Goal: Task Accomplishment & Management: Use online tool/utility

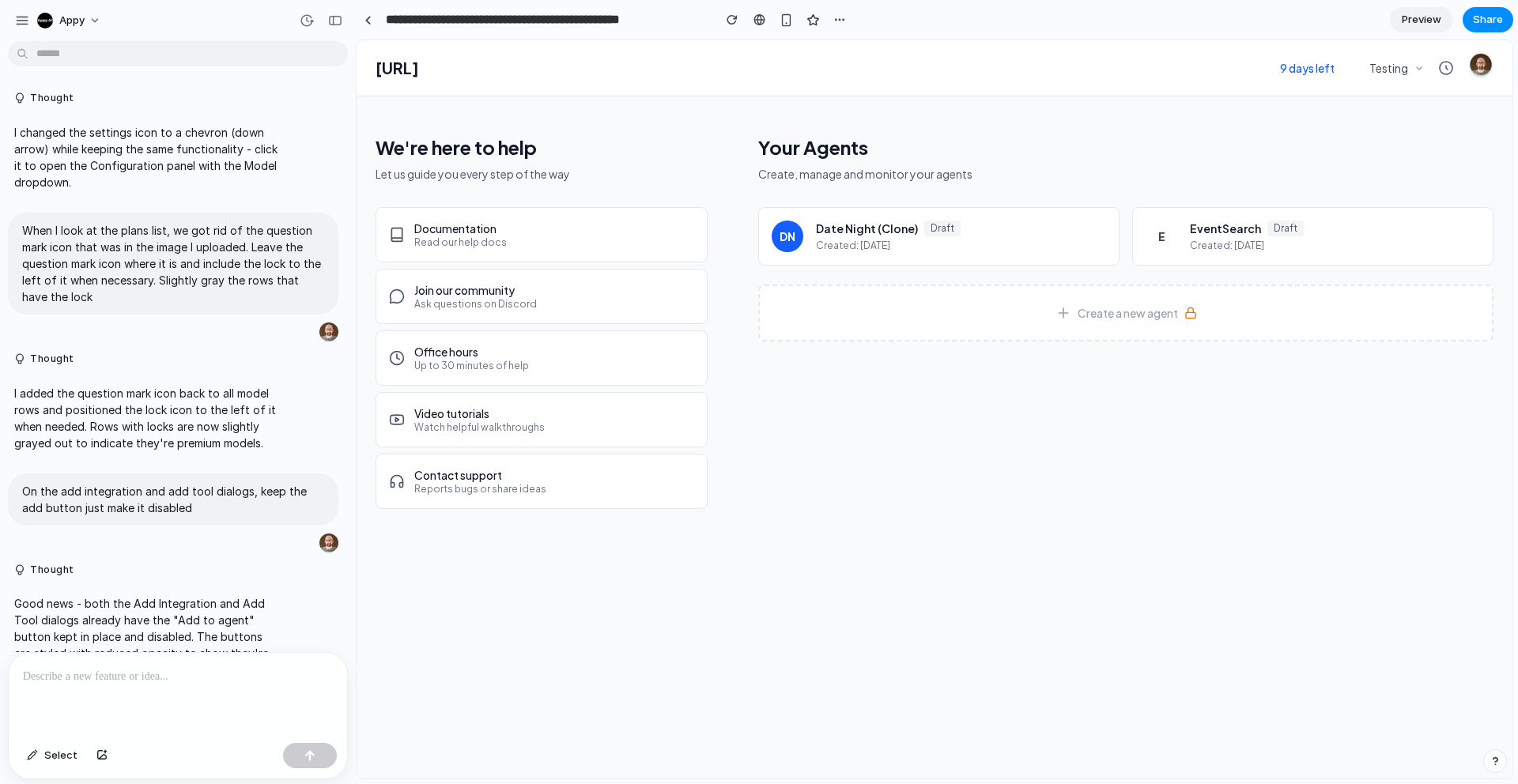
scroll to position [4080, 0]
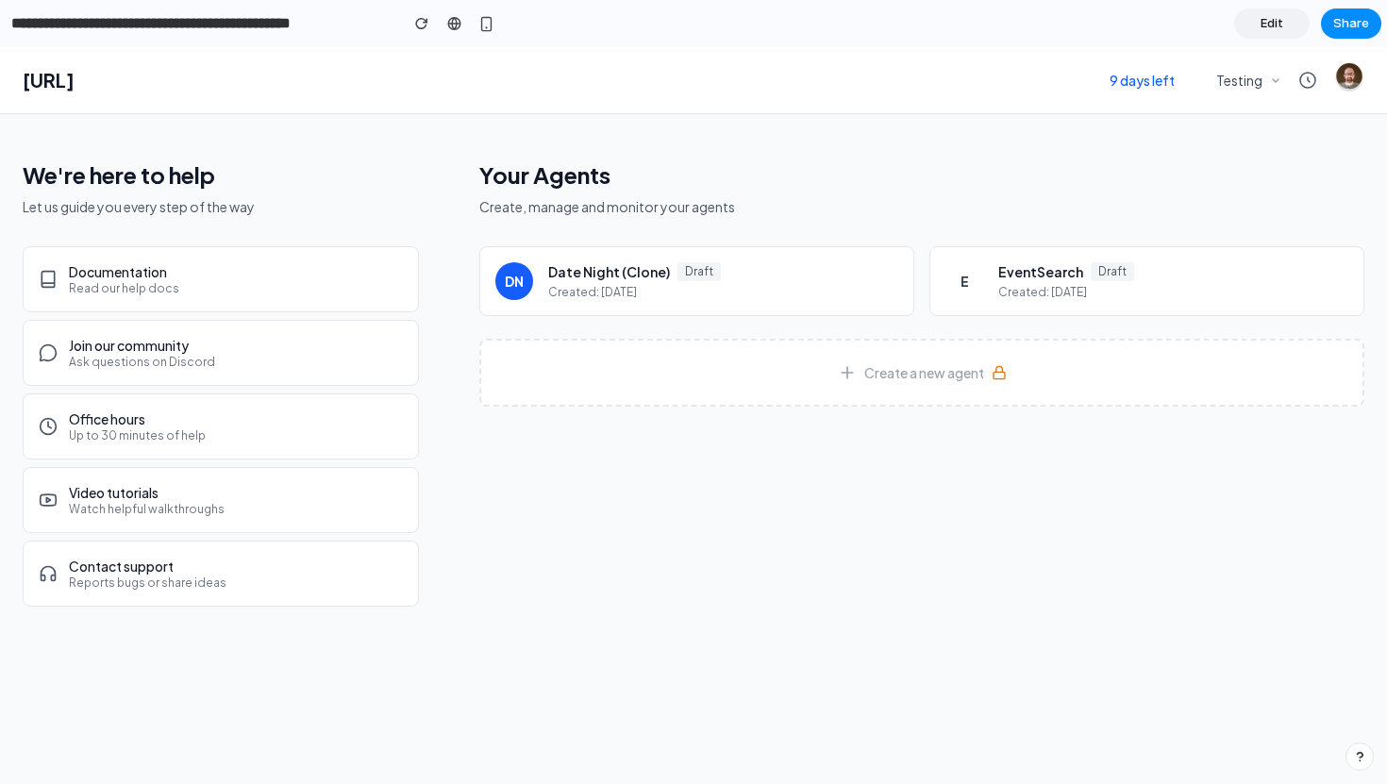
click at [1019, 269] on h3 "EventSearch" at bounding box center [1041, 271] width 85 height 19
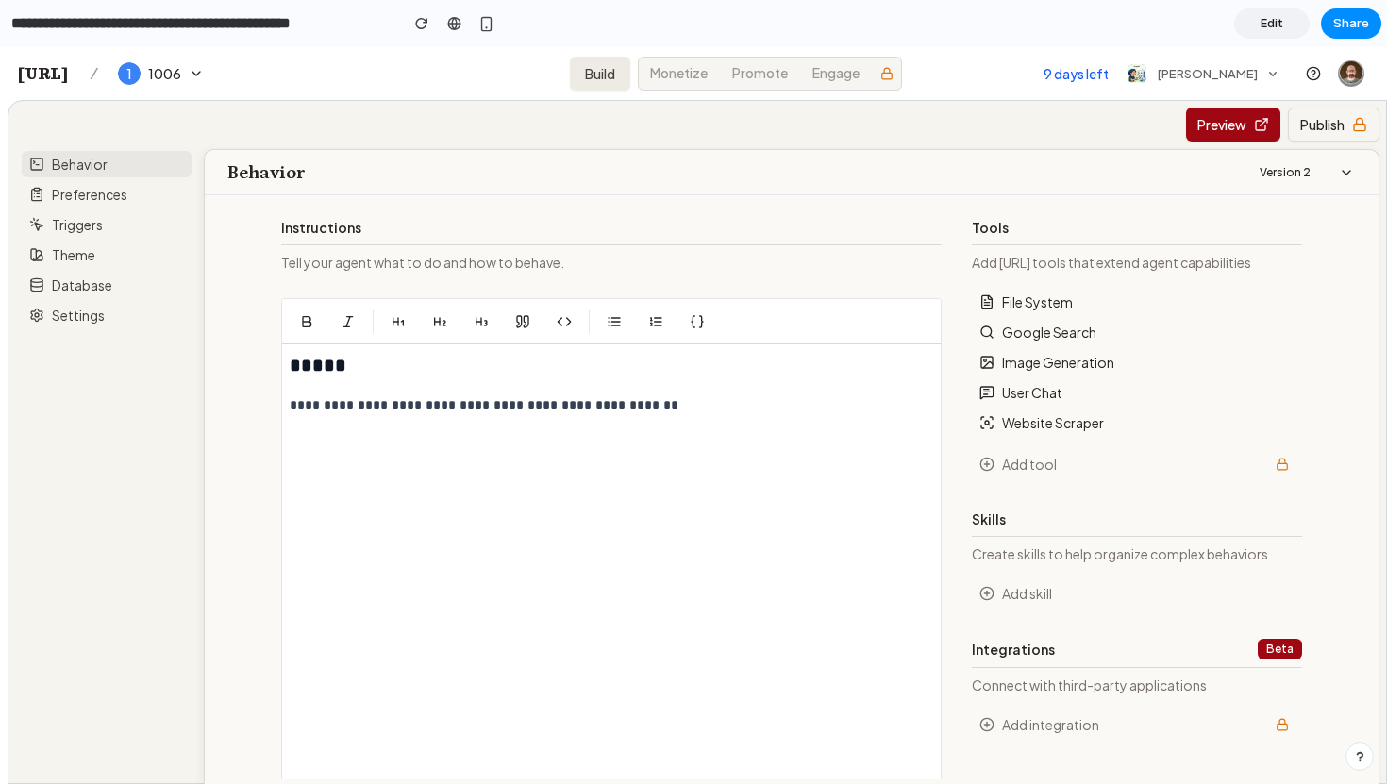
click at [1093, 465] on button "Add tool" at bounding box center [1125, 464] width 291 height 19
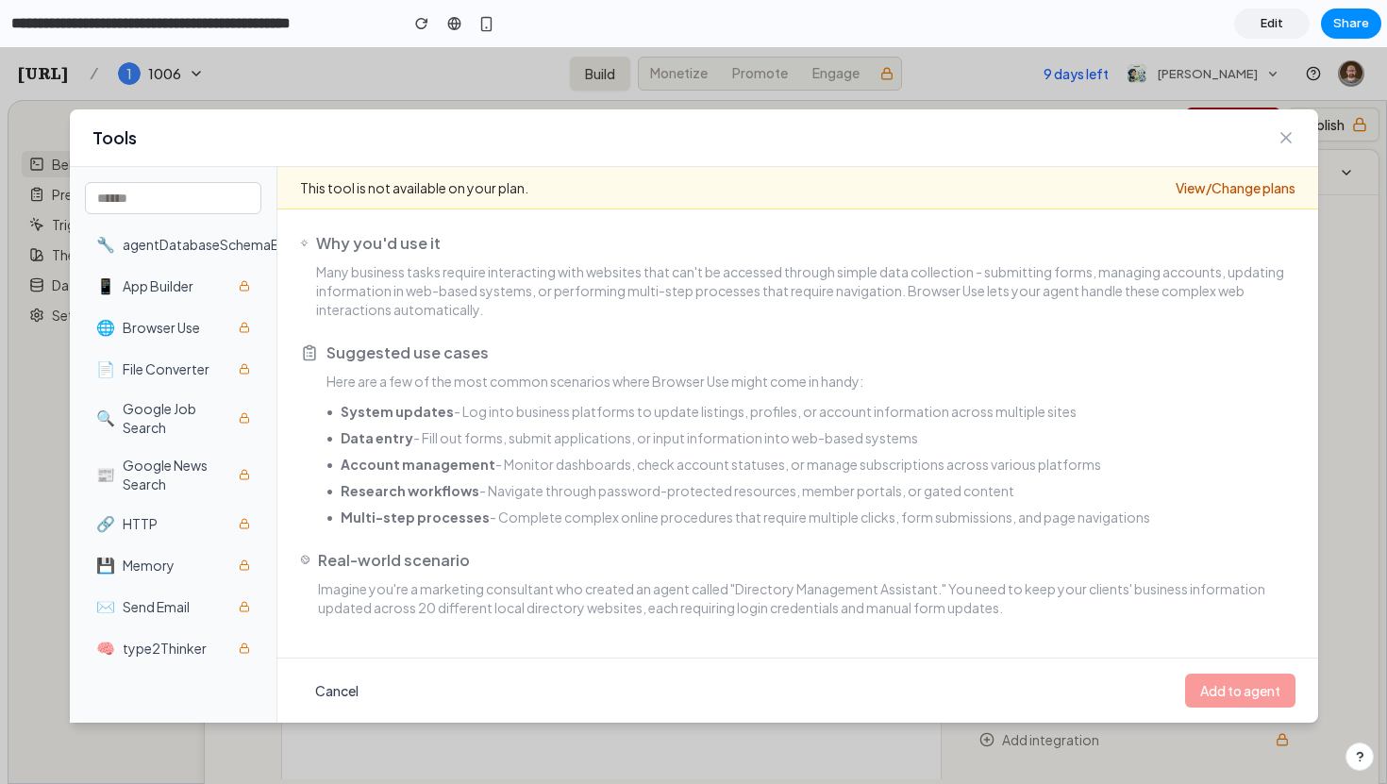
scroll to position [167, 0]
click at [1279, 135] on icon "Close" at bounding box center [1286, 137] width 19 height 19
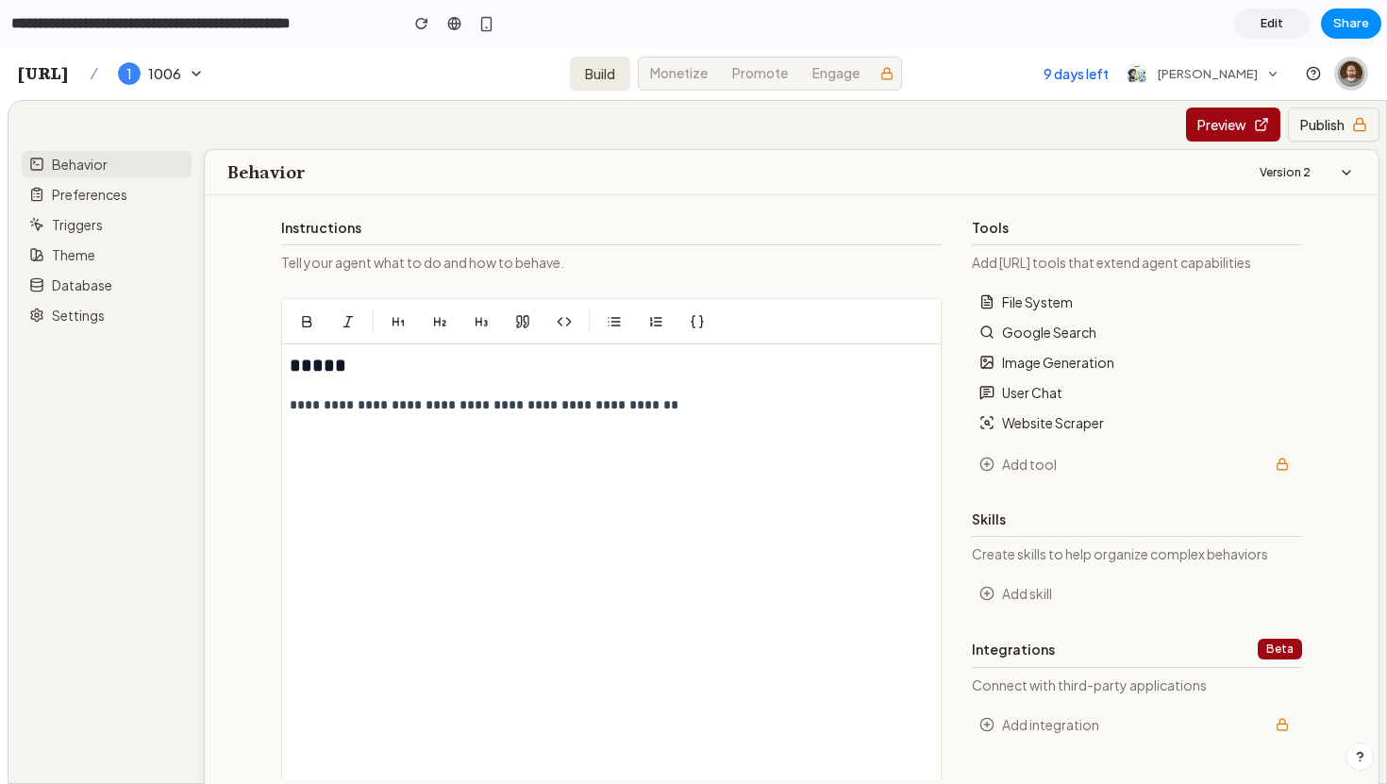
click at [1353, 74] on img at bounding box center [1351, 73] width 26 height 26
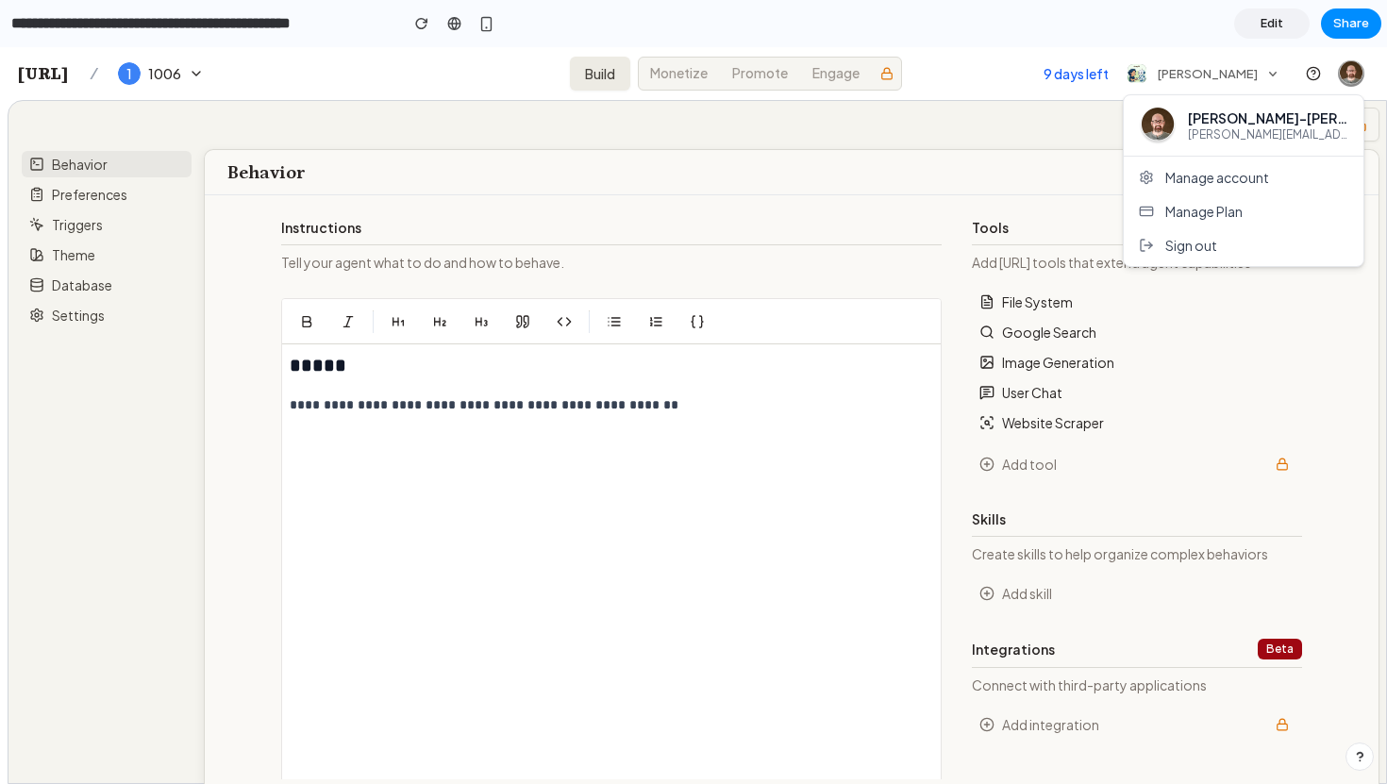
click at [1075, 83] on div at bounding box center [693, 415] width 1387 height 737
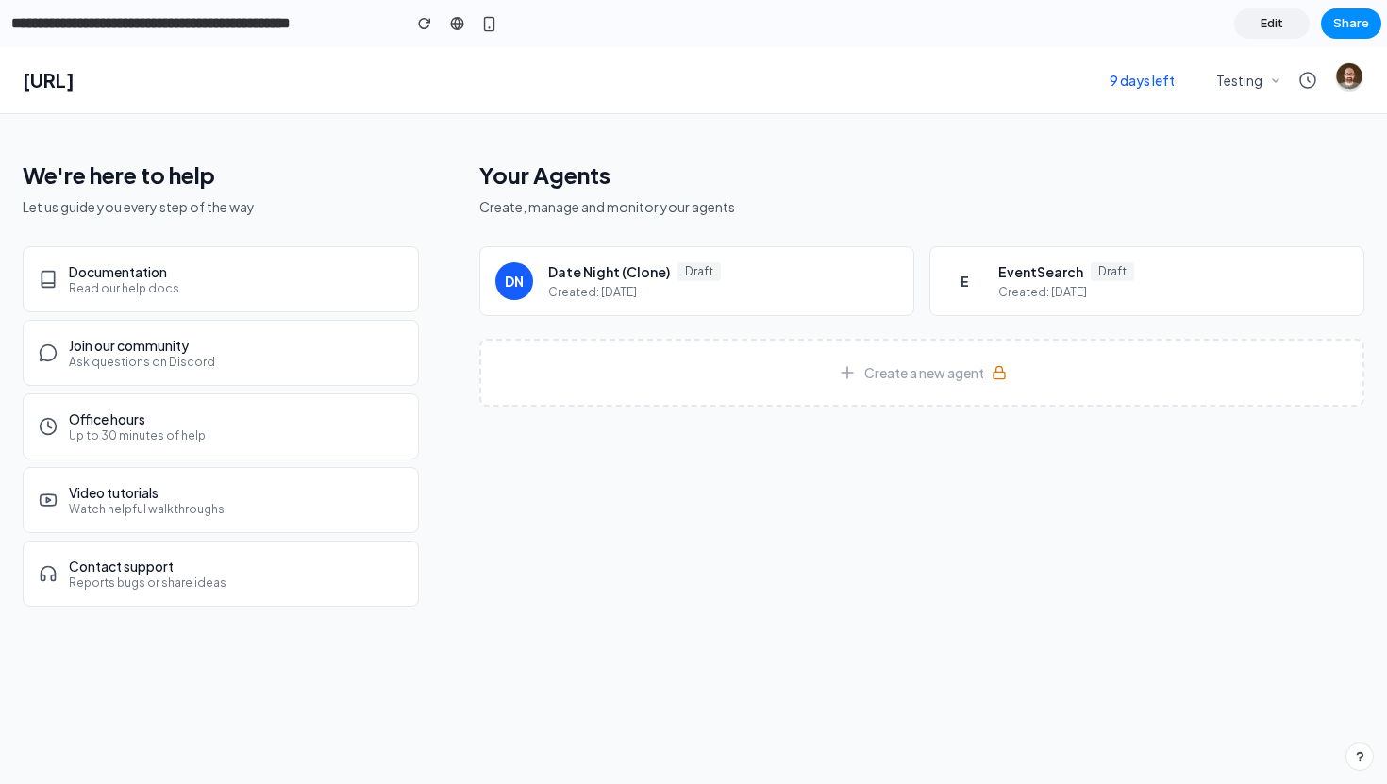
click at [925, 215] on div "Your Agents Create, manage and monitor your agents DN Date Night (Clone) Draft …" at bounding box center [921, 383] width 885 height 447
click at [841, 264] on div "Date Night (Clone) Draft" at bounding box center [723, 271] width 350 height 19
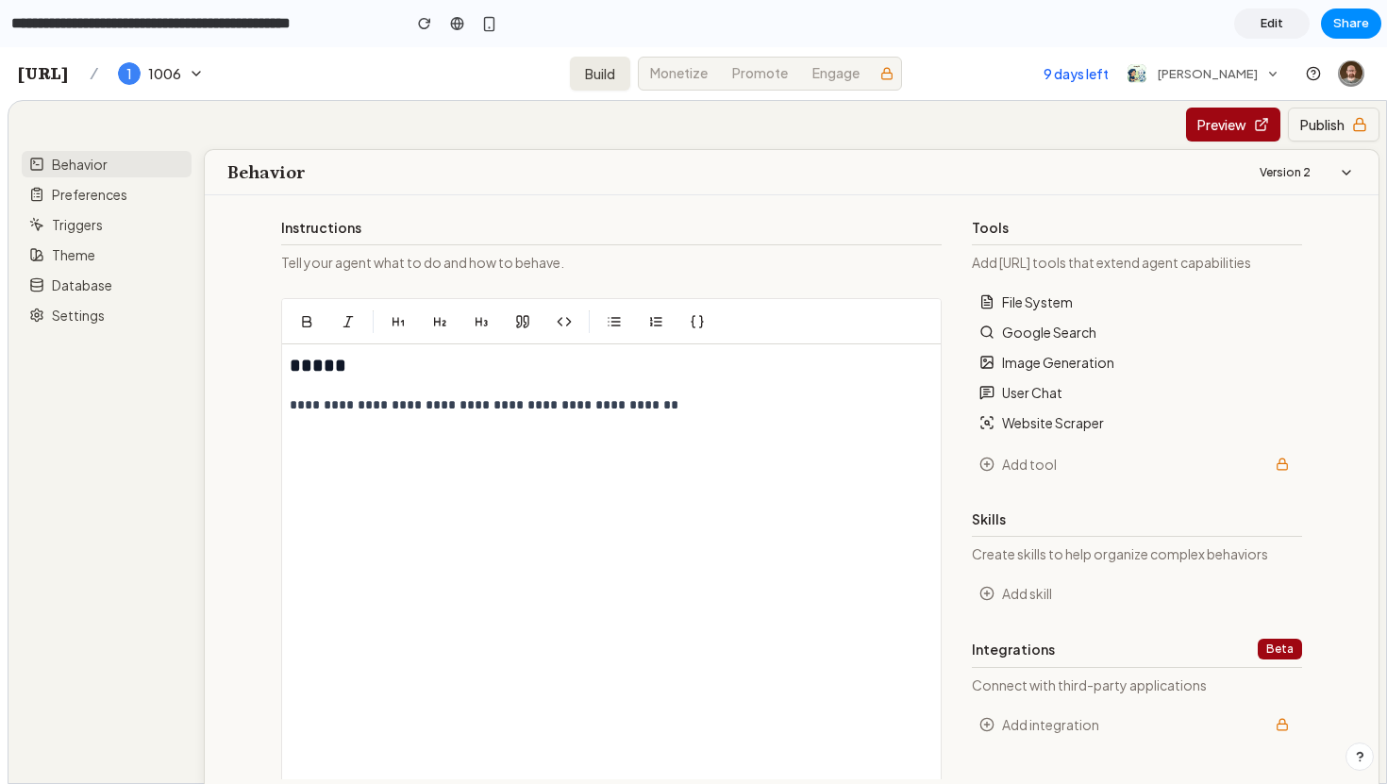
click at [776, 68] on link "Promote" at bounding box center [760, 73] width 78 height 30
click at [1147, 467] on button "Add tool" at bounding box center [1125, 464] width 291 height 19
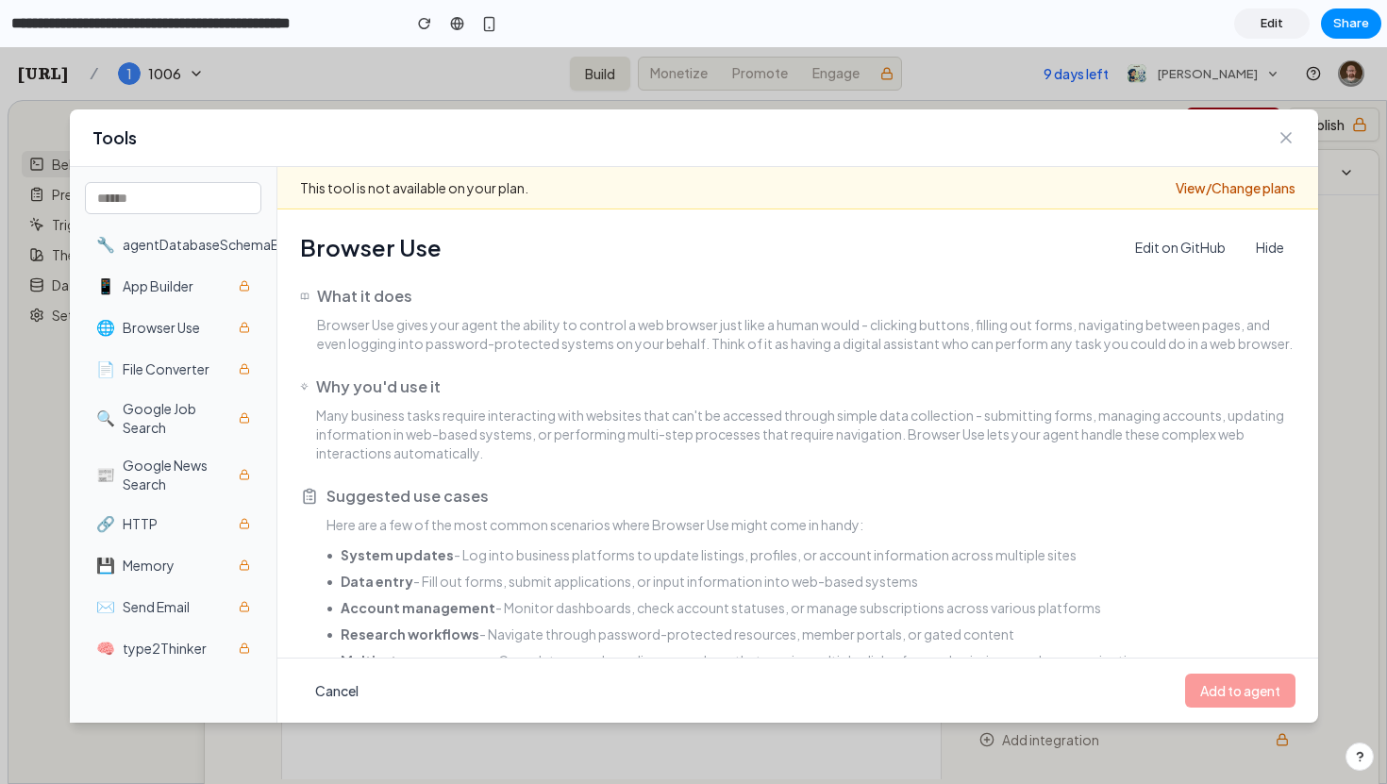
click at [1077, 111] on div "Tools" at bounding box center [694, 138] width 1249 height 58
click at [1278, 139] on icon "Close" at bounding box center [1286, 137] width 19 height 19
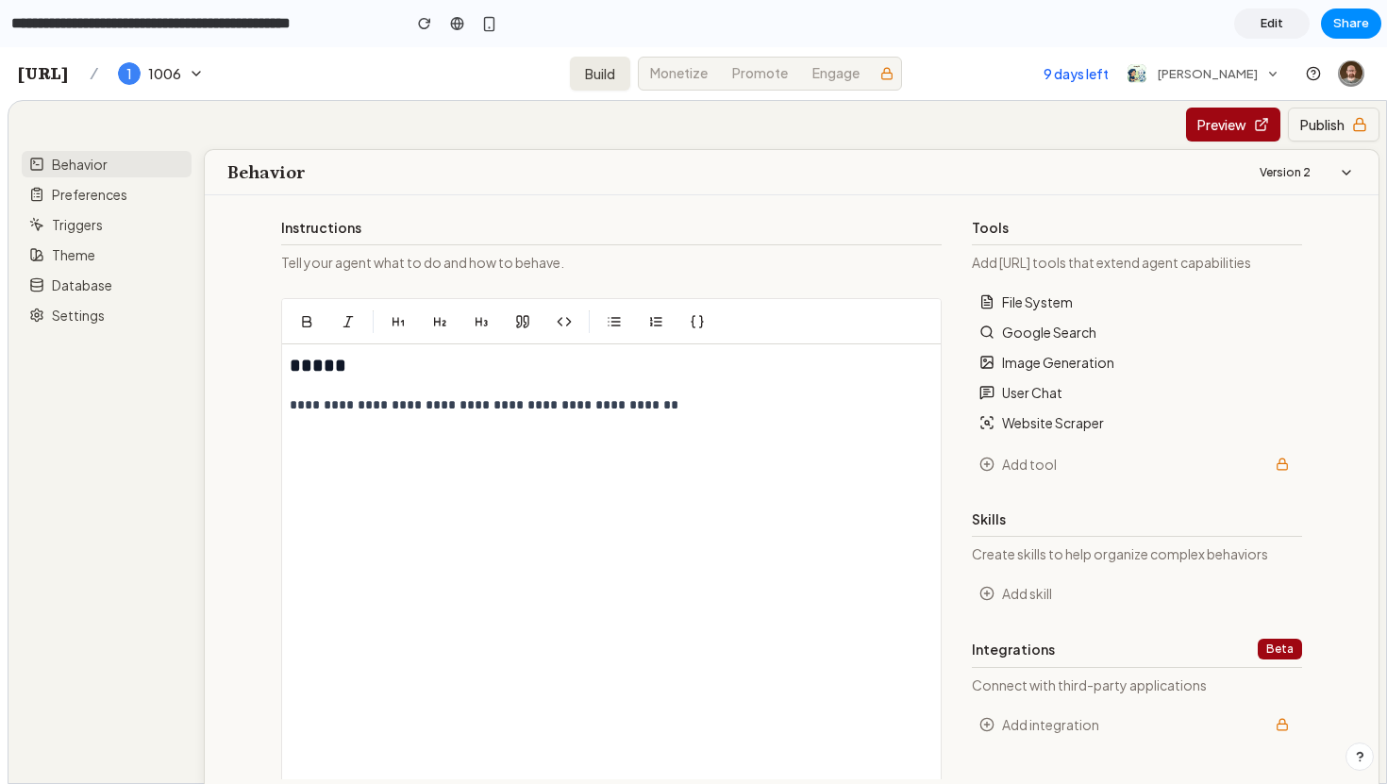
click at [1097, 726] on button "Add integration" at bounding box center [1125, 724] width 291 height 19
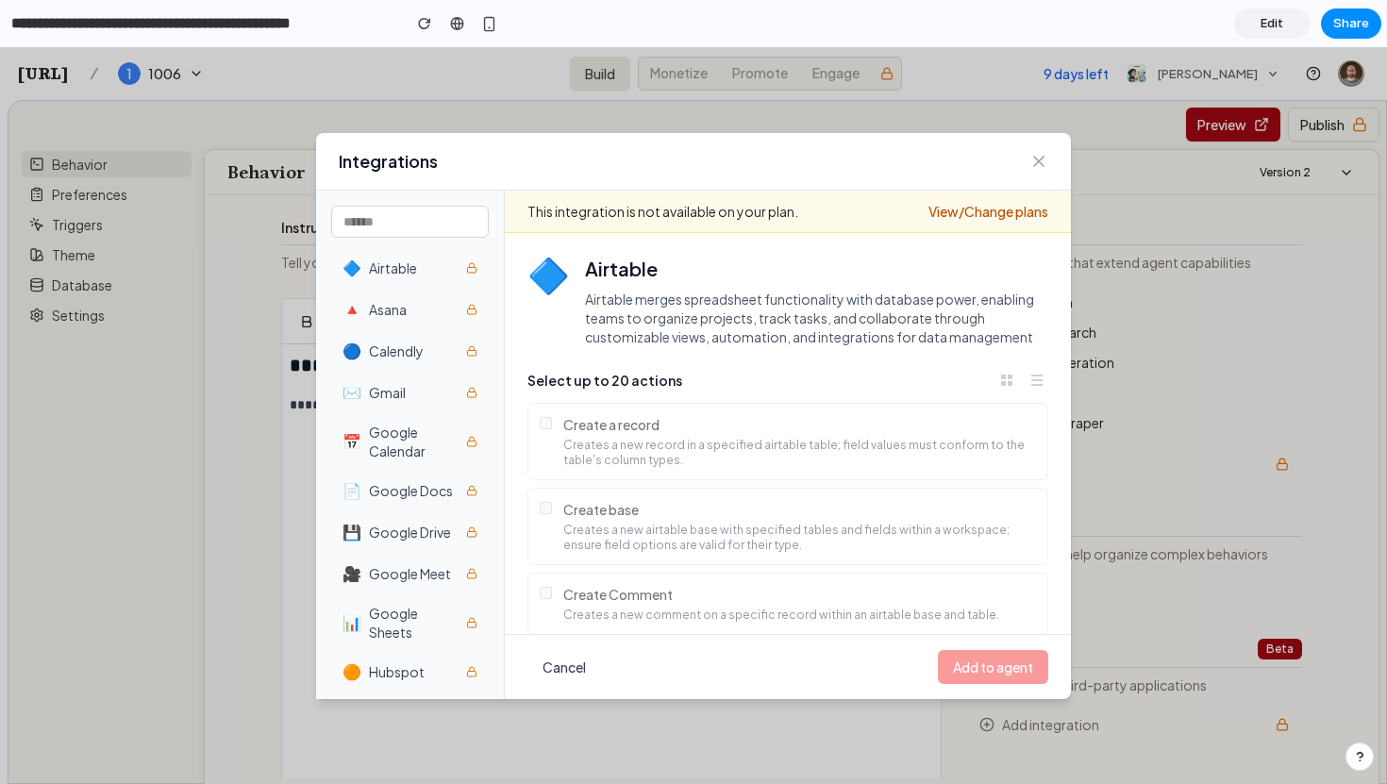
click at [1042, 155] on icon "Close" at bounding box center [1039, 161] width 19 height 19
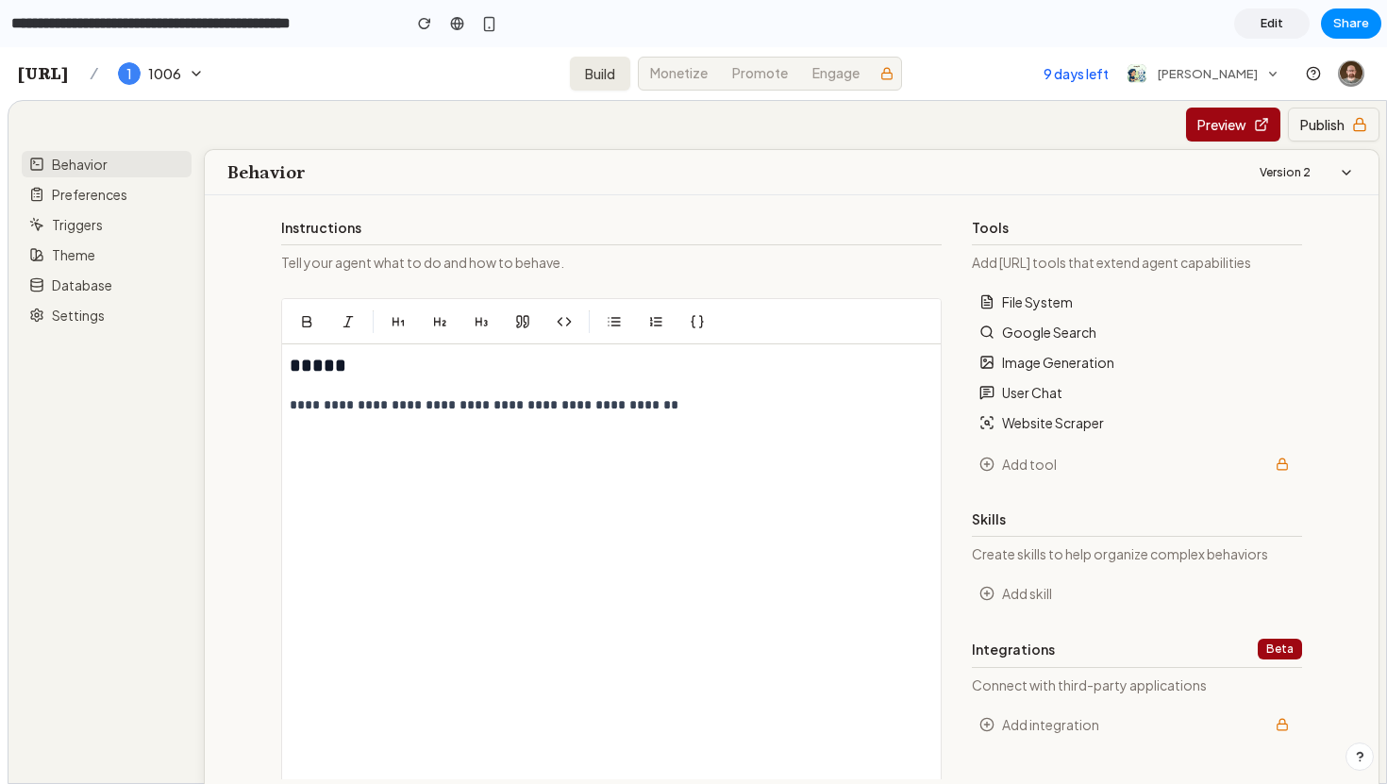
click at [1318, 125] on button "Publish" at bounding box center [1334, 125] width 92 height 34
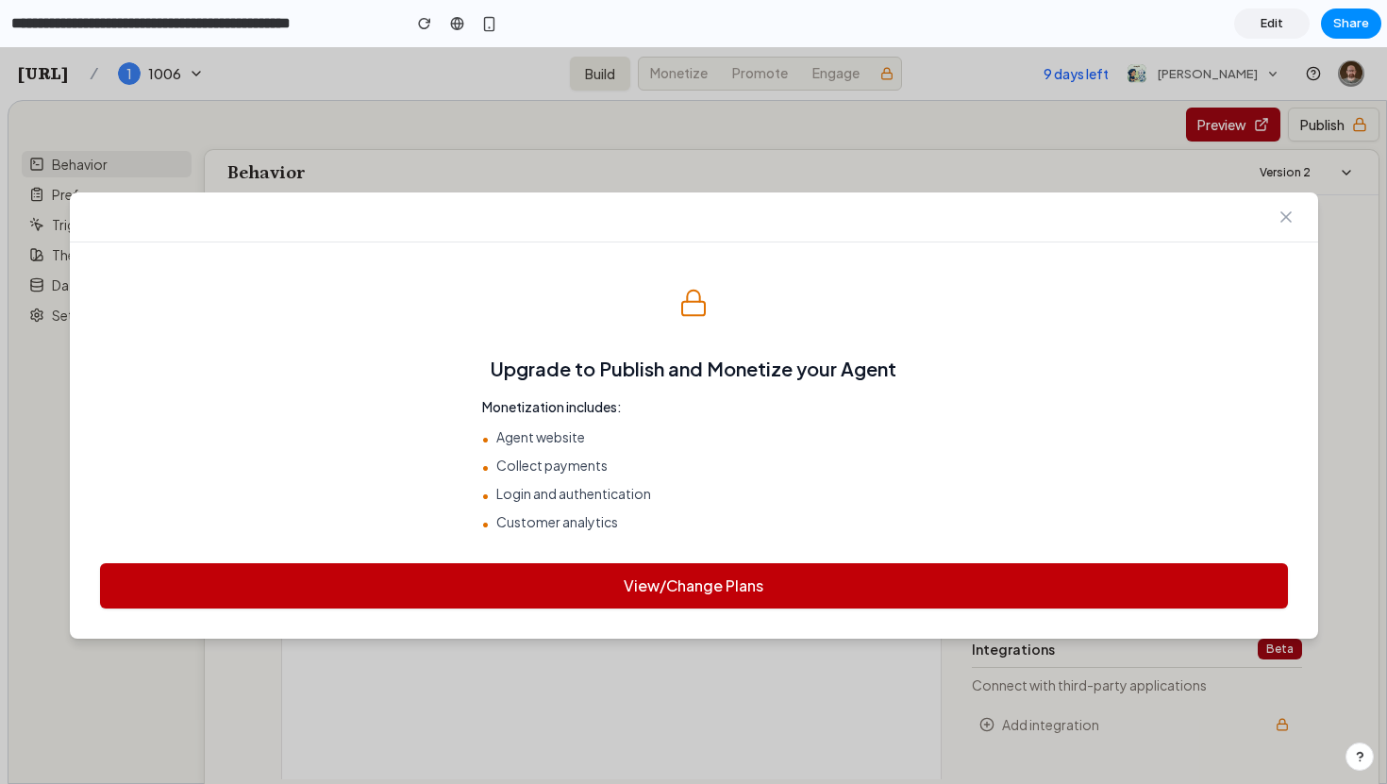
click at [1280, 224] on icon "Close" at bounding box center [1286, 217] width 19 height 19
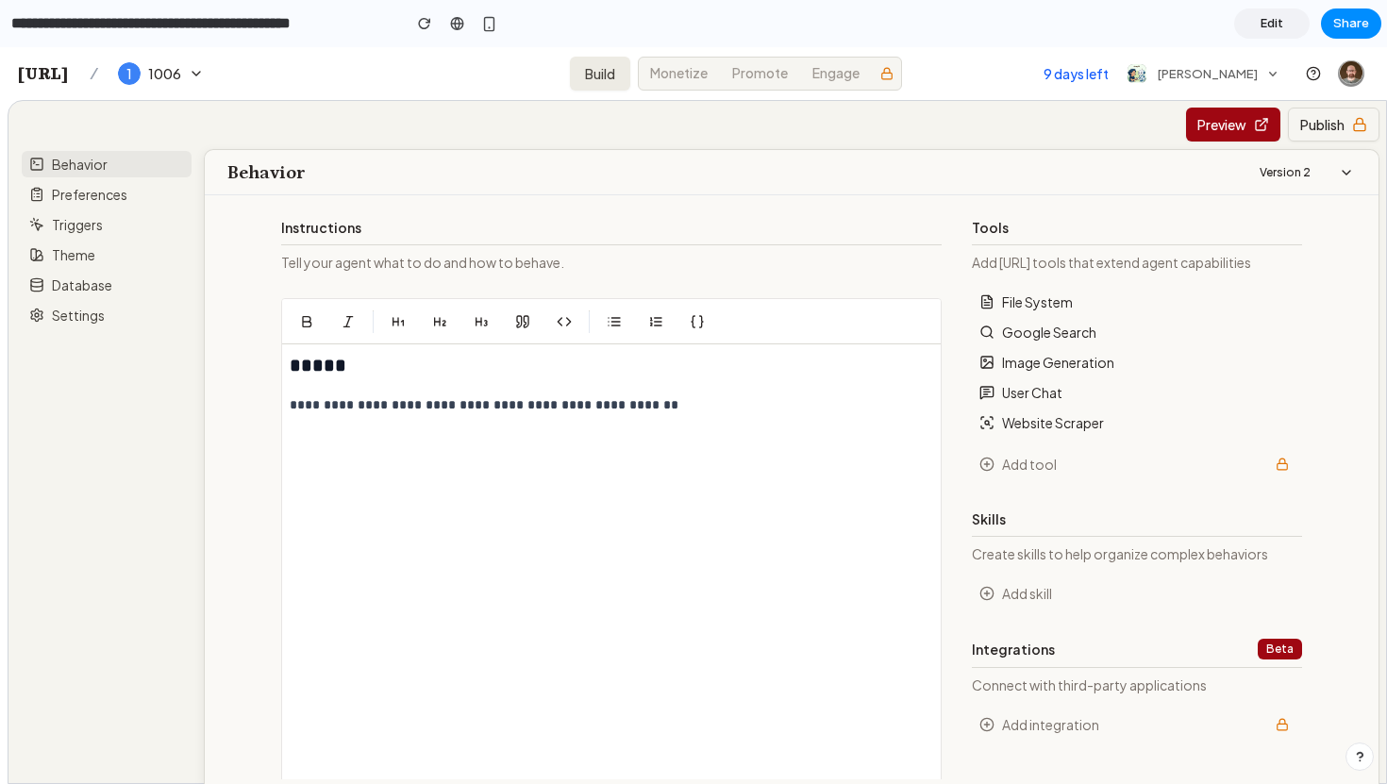
click at [1353, 177] on button at bounding box center [1347, 173] width 34 height 30
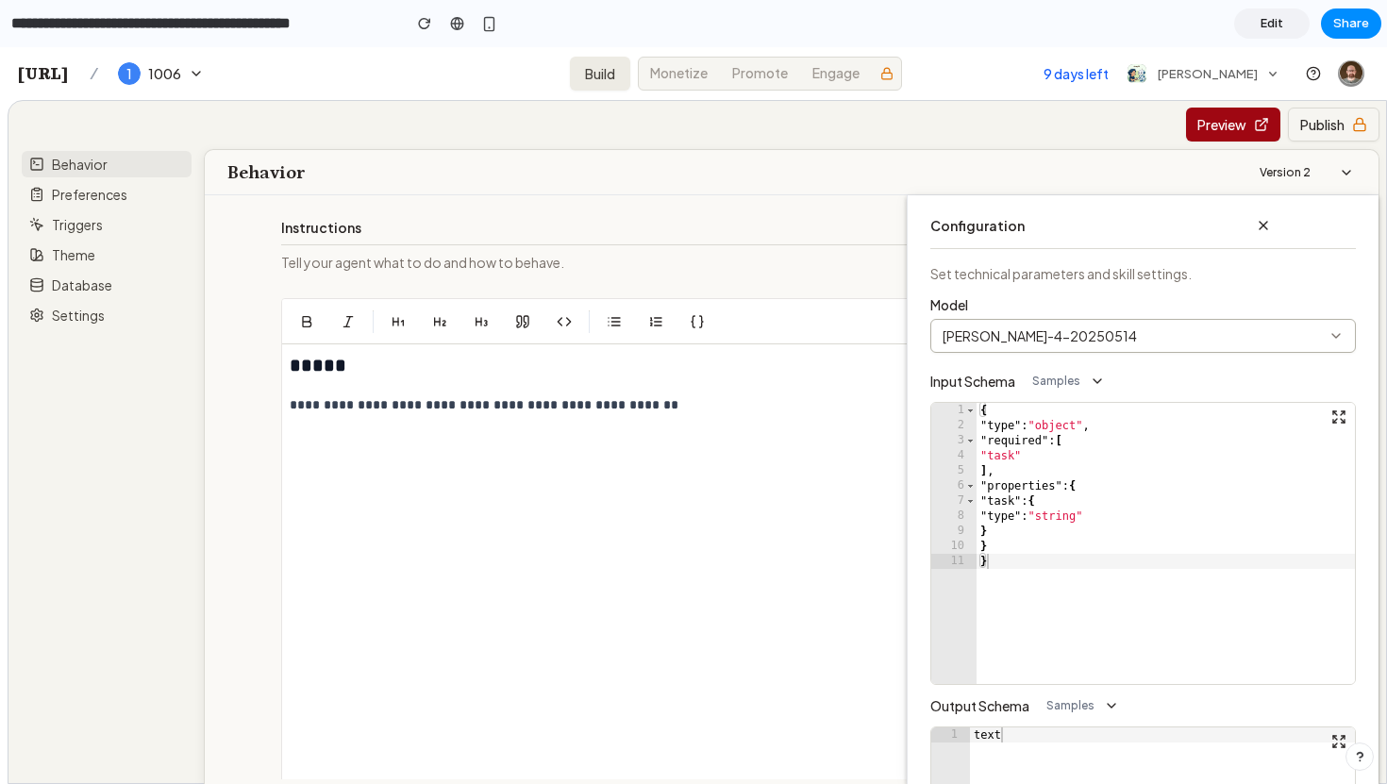
click at [1235, 320] on button "claude-sonnet-4-20250514" at bounding box center [1144, 336] width 426 height 34
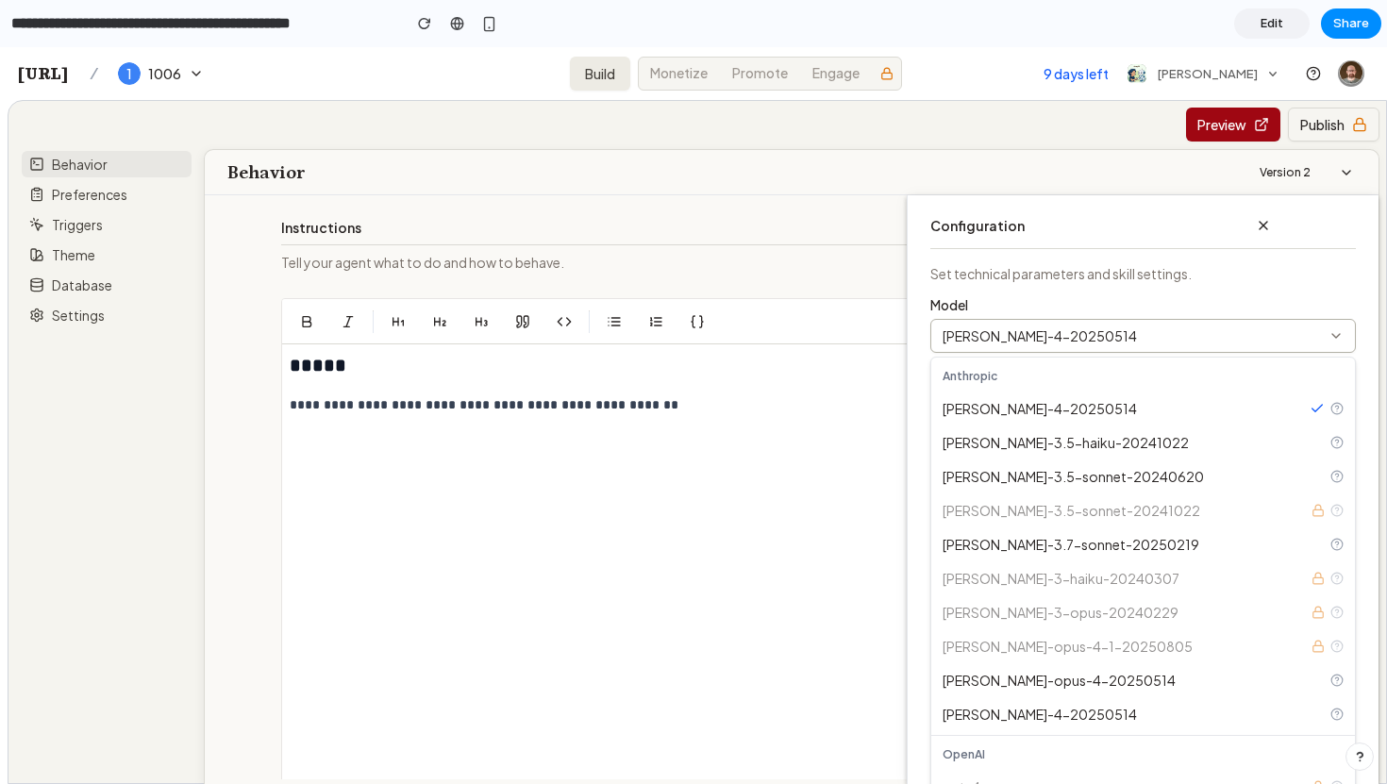
click at [1279, 510] on span "claude-3.5-sonnet-20241022" at bounding box center [1127, 510] width 369 height 19
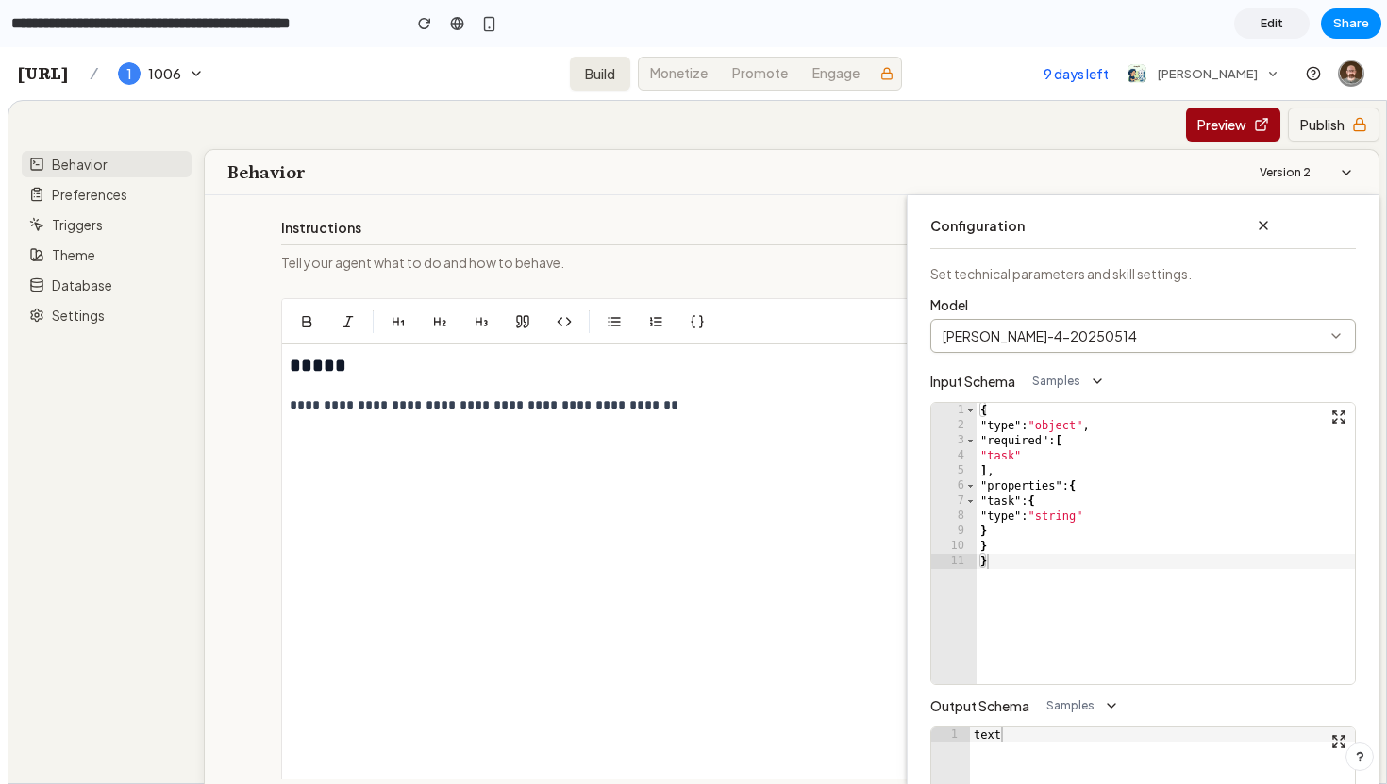
click at [1269, 225] on button at bounding box center [1264, 225] width 34 height 30
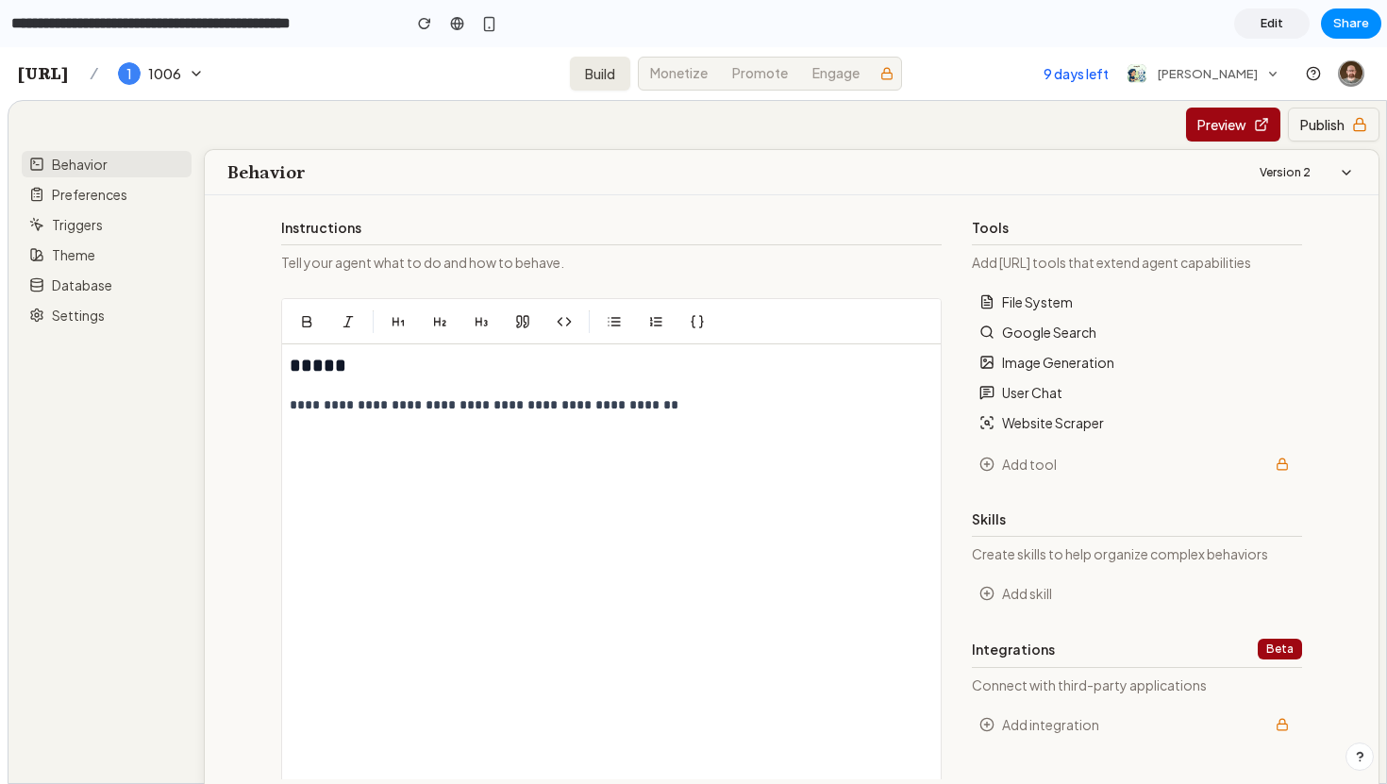
scroll to position [27, 0]
click at [1230, 71] on span "Brian" at bounding box center [1208, 73] width 100 height 17
click at [1276, 75] on icon at bounding box center [1273, 73] width 15 height 15
click at [1256, 27] on link "Edit" at bounding box center [1273, 23] width 76 height 30
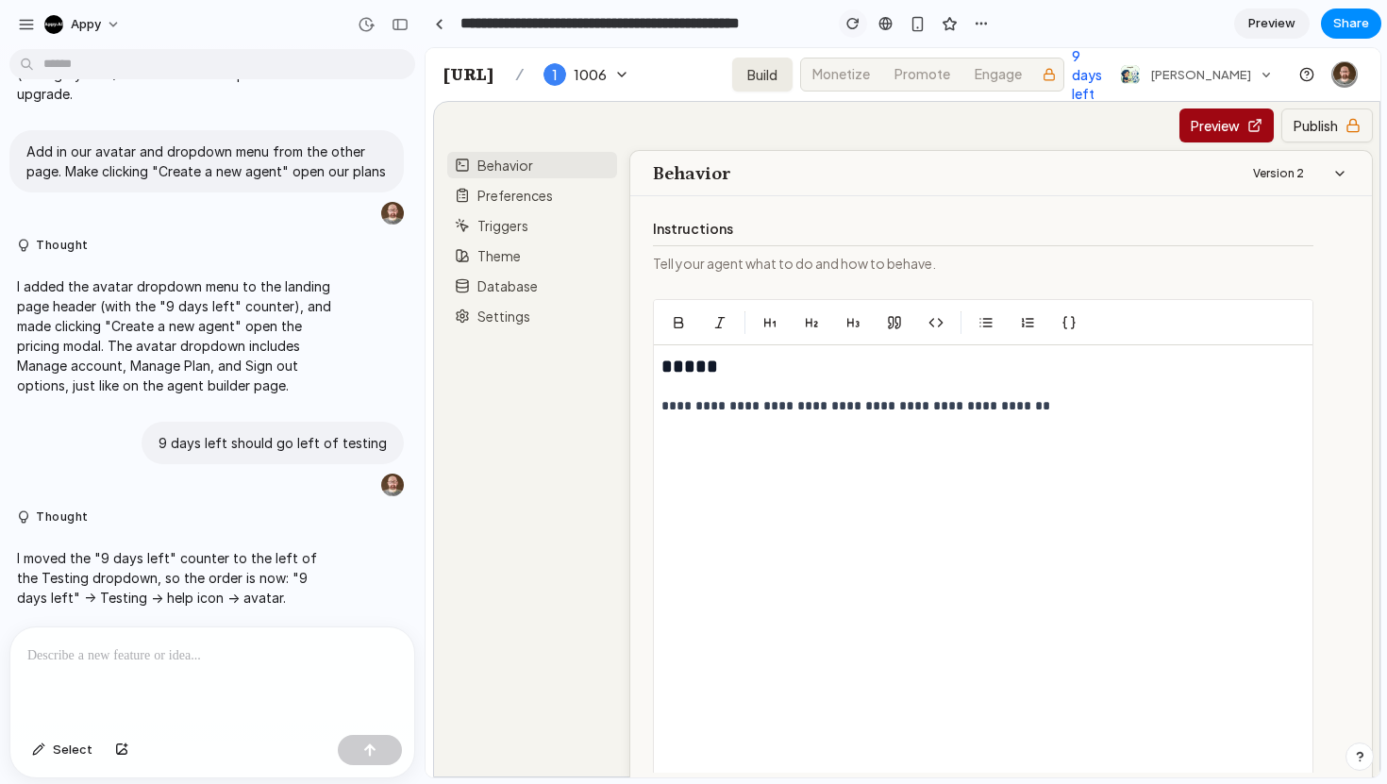
click at [846, 18] on button "button" at bounding box center [853, 23] width 28 height 28
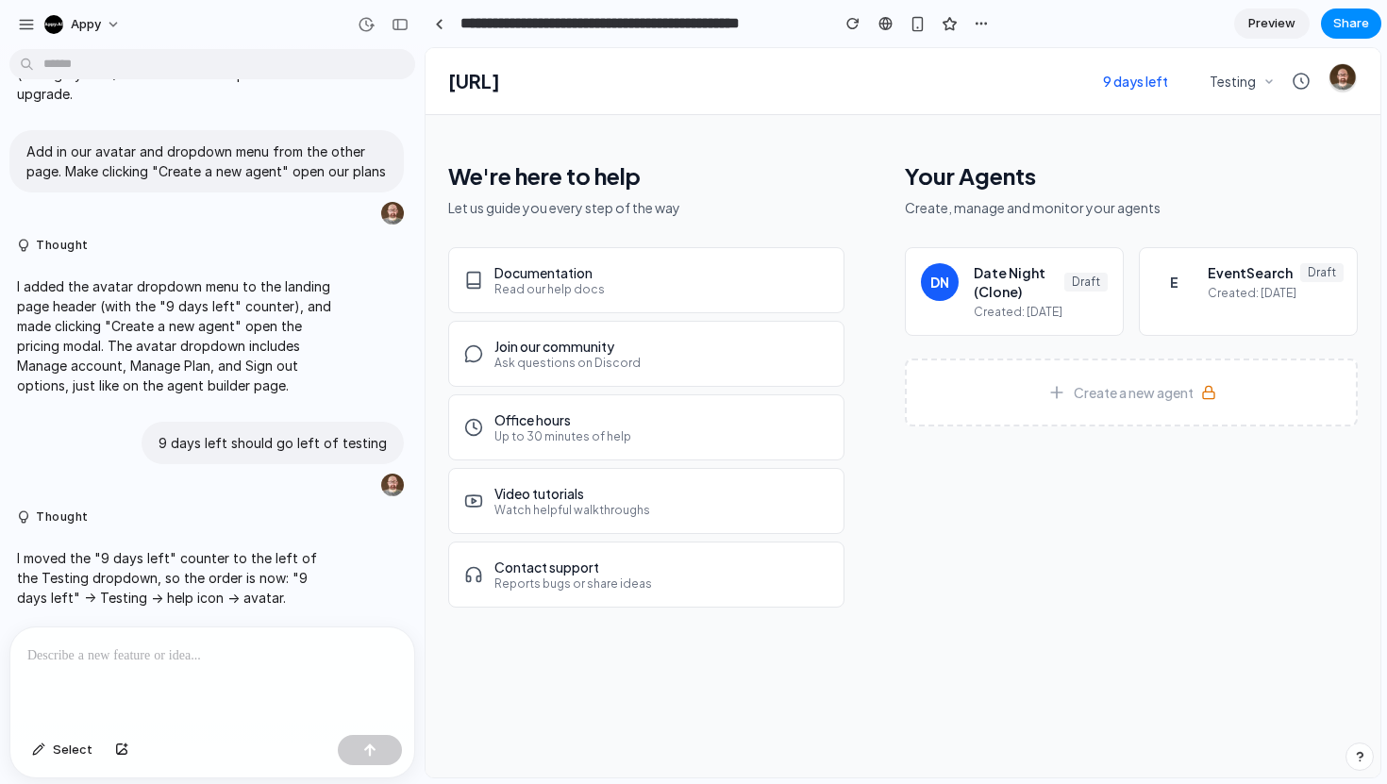
click at [181, 664] on p at bounding box center [212, 656] width 370 height 23
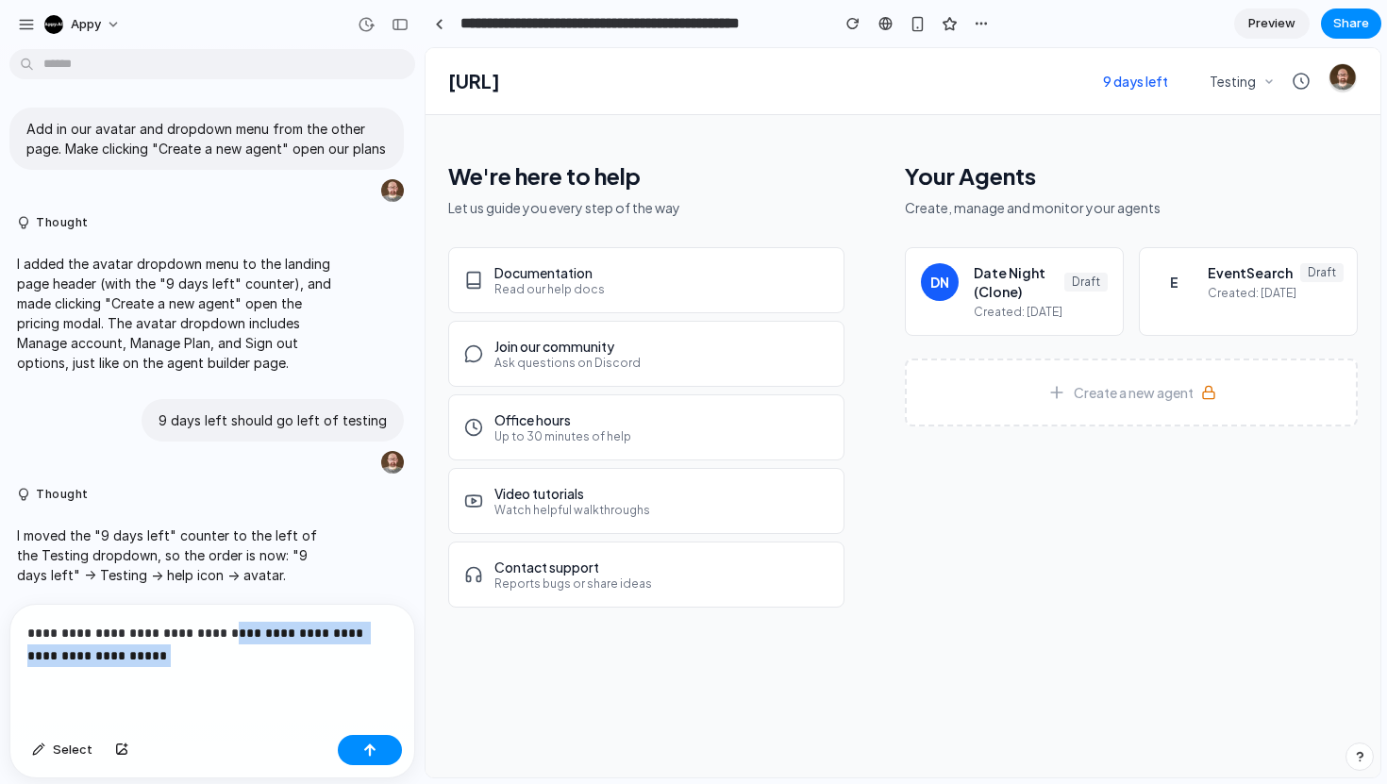
drag, startPoint x: 233, startPoint y: 632, endPoint x: 283, endPoint y: 647, distance: 52.0
click at [283, 647] on p "**********" at bounding box center [212, 644] width 370 height 45
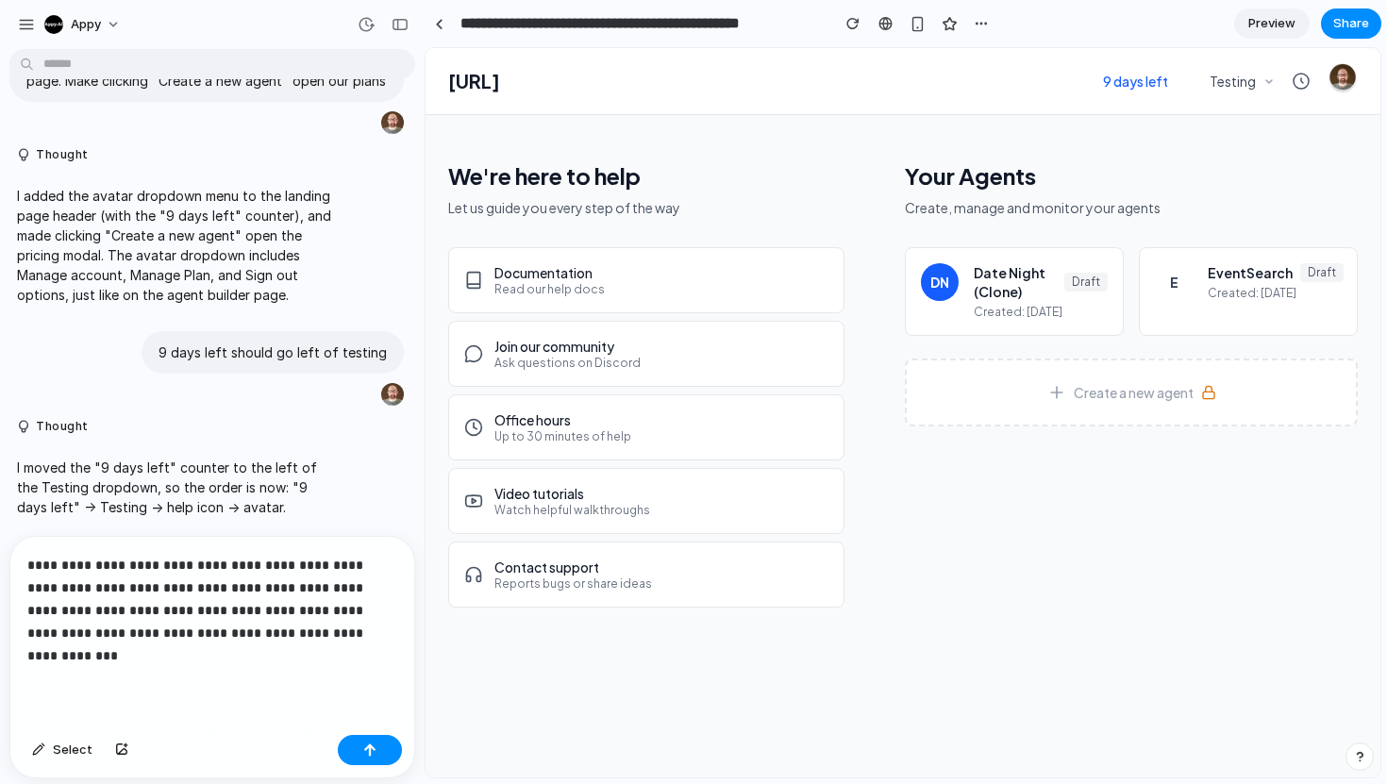
scroll to position [4909, 0]
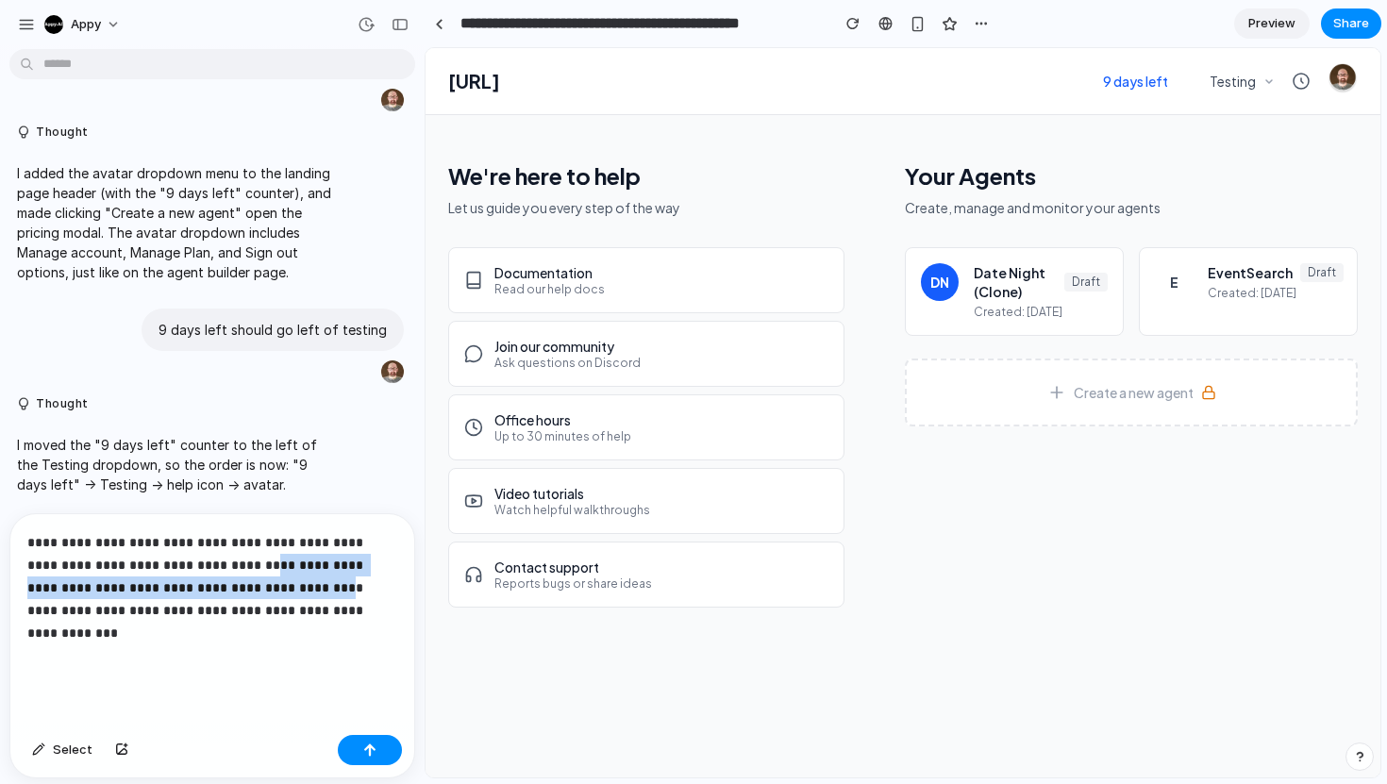
drag, startPoint x: 239, startPoint y: 588, endPoint x: 219, endPoint y: 563, distance: 31.5
click at [219, 563] on p "**********" at bounding box center [212, 599] width 370 height 136
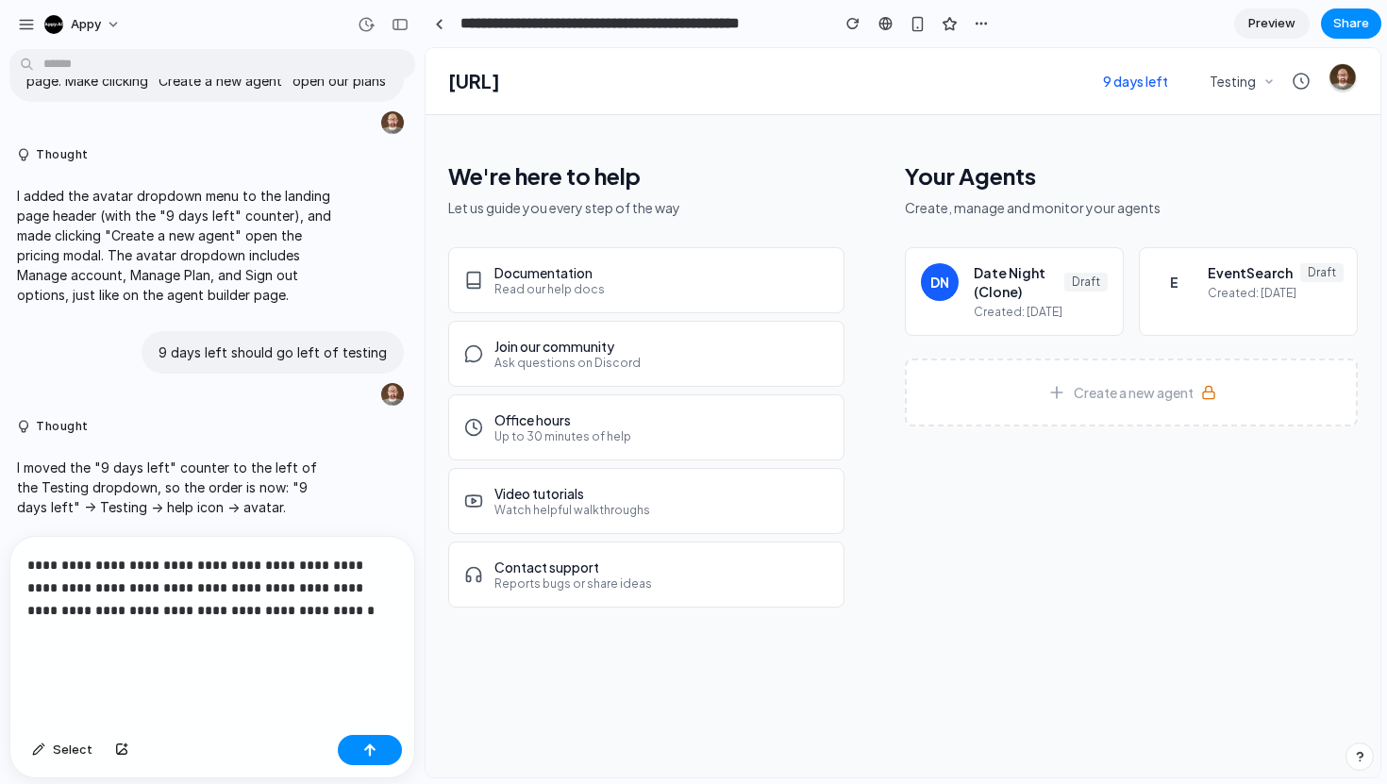
click at [320, 610] on p "**********" at bounding box center [212, 610] width 370 height 113
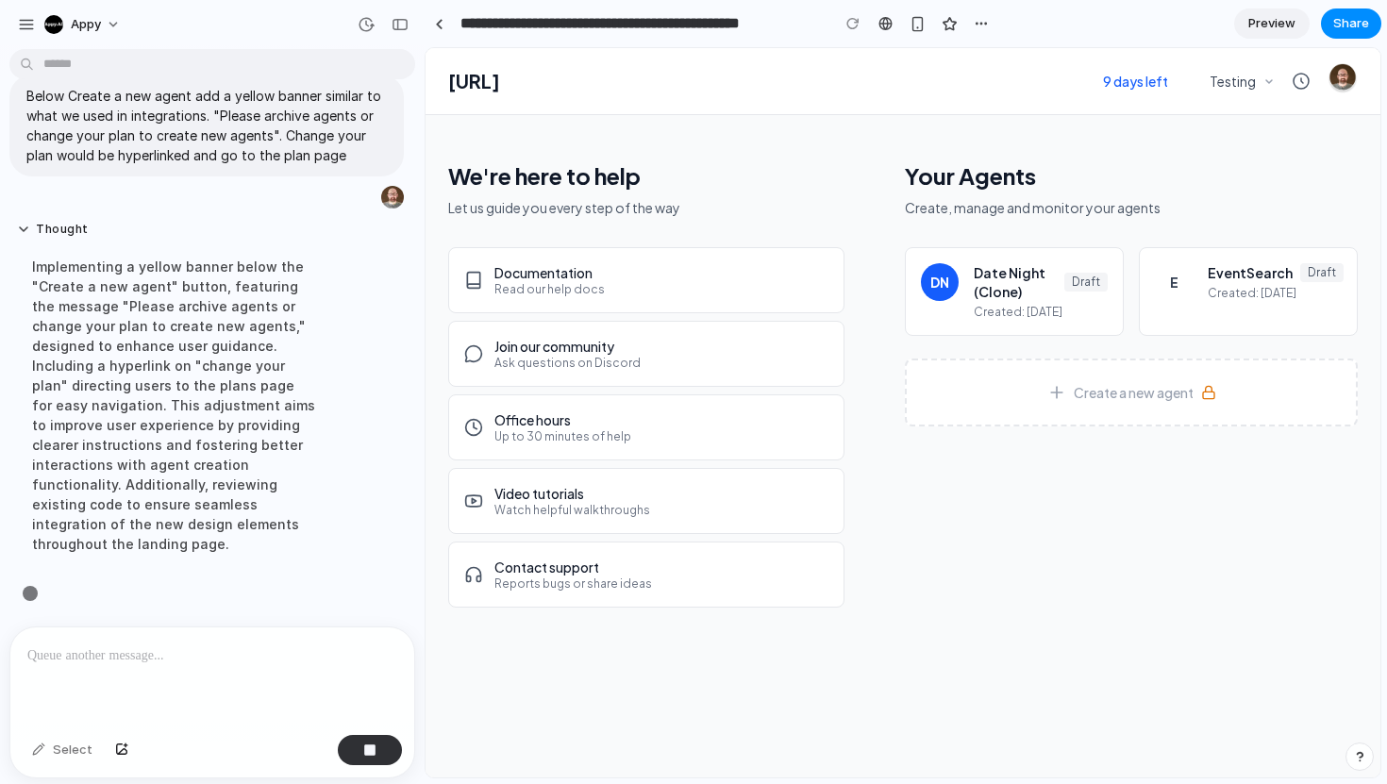
scroll to position [5297, 0]
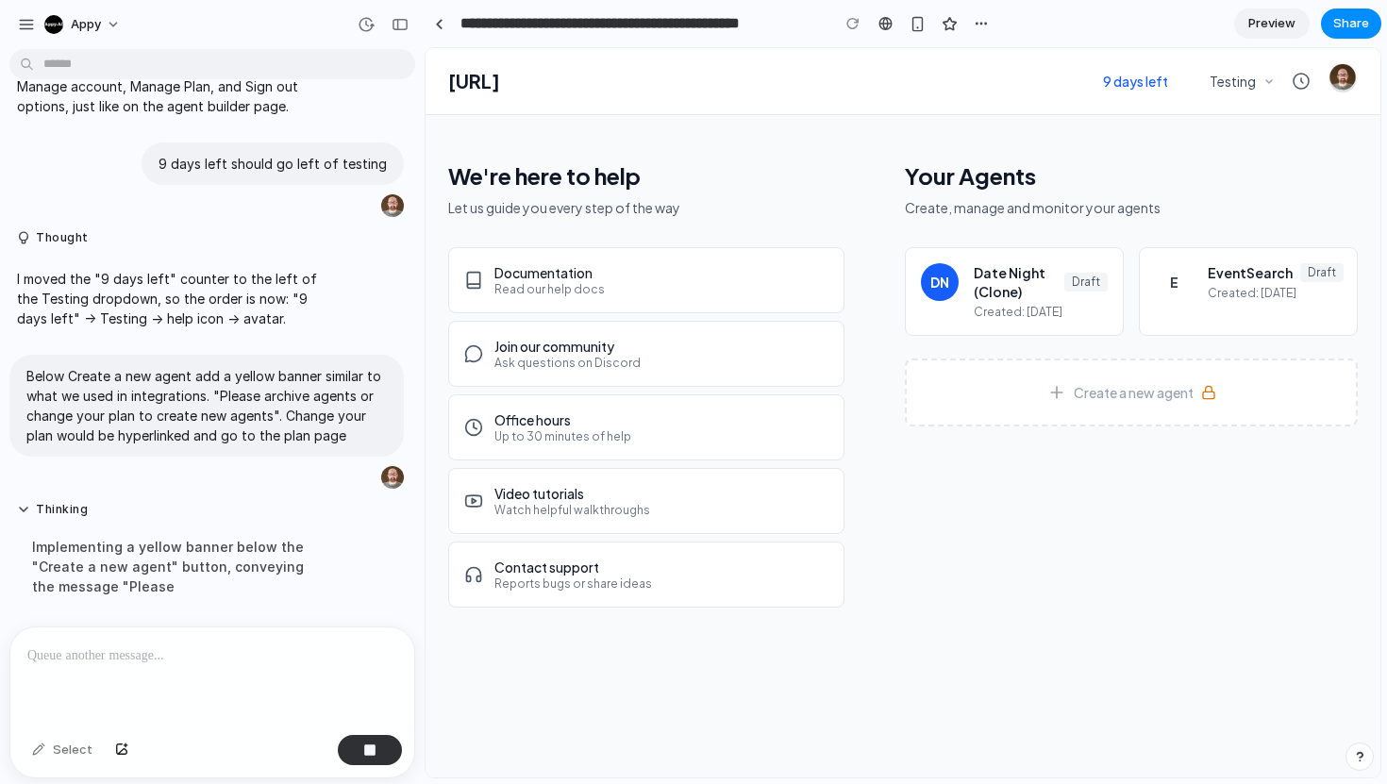
click at [379, 748] on button "button" at bounding box center [370, 750] width 64 height 30
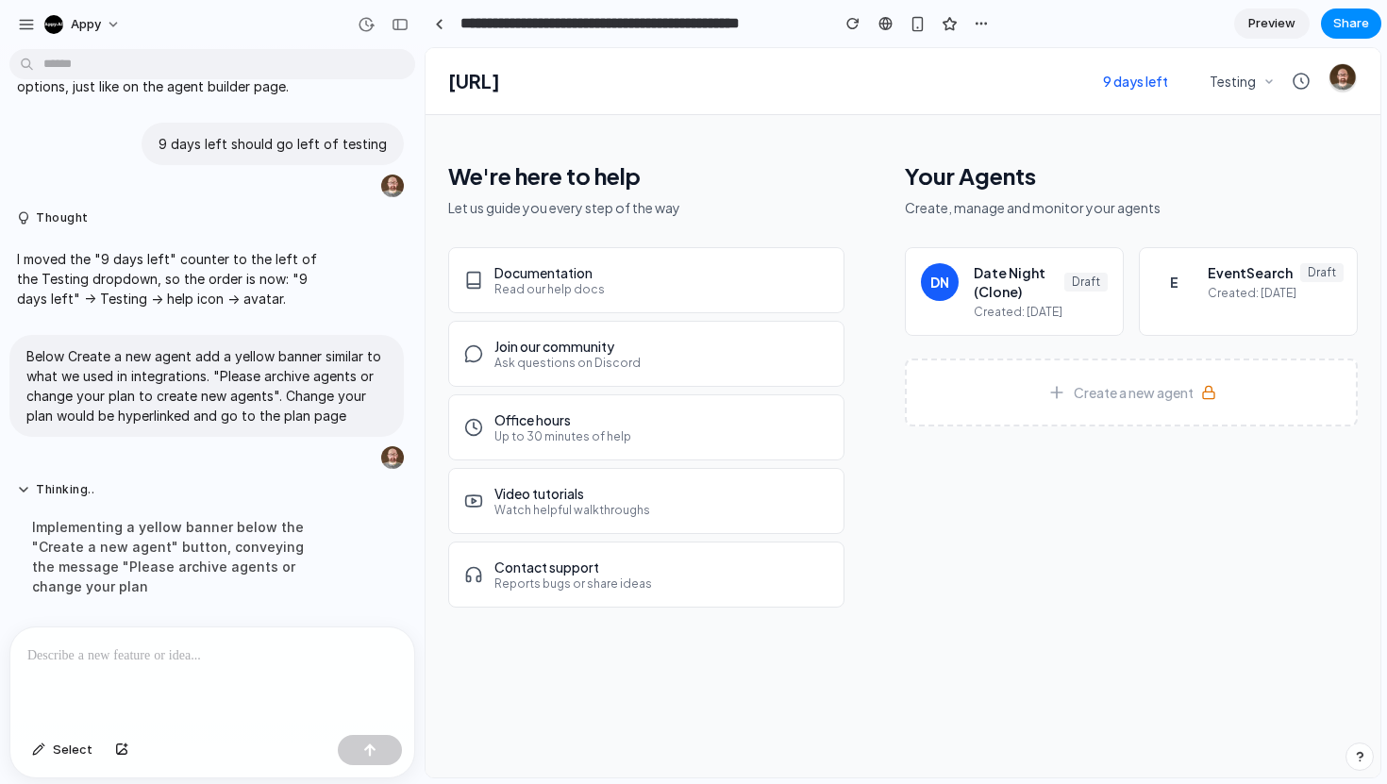
scroll to position [4954, 0]
click at [1341, 76] on img at bounding box center [1343, 78] width 30 height 30
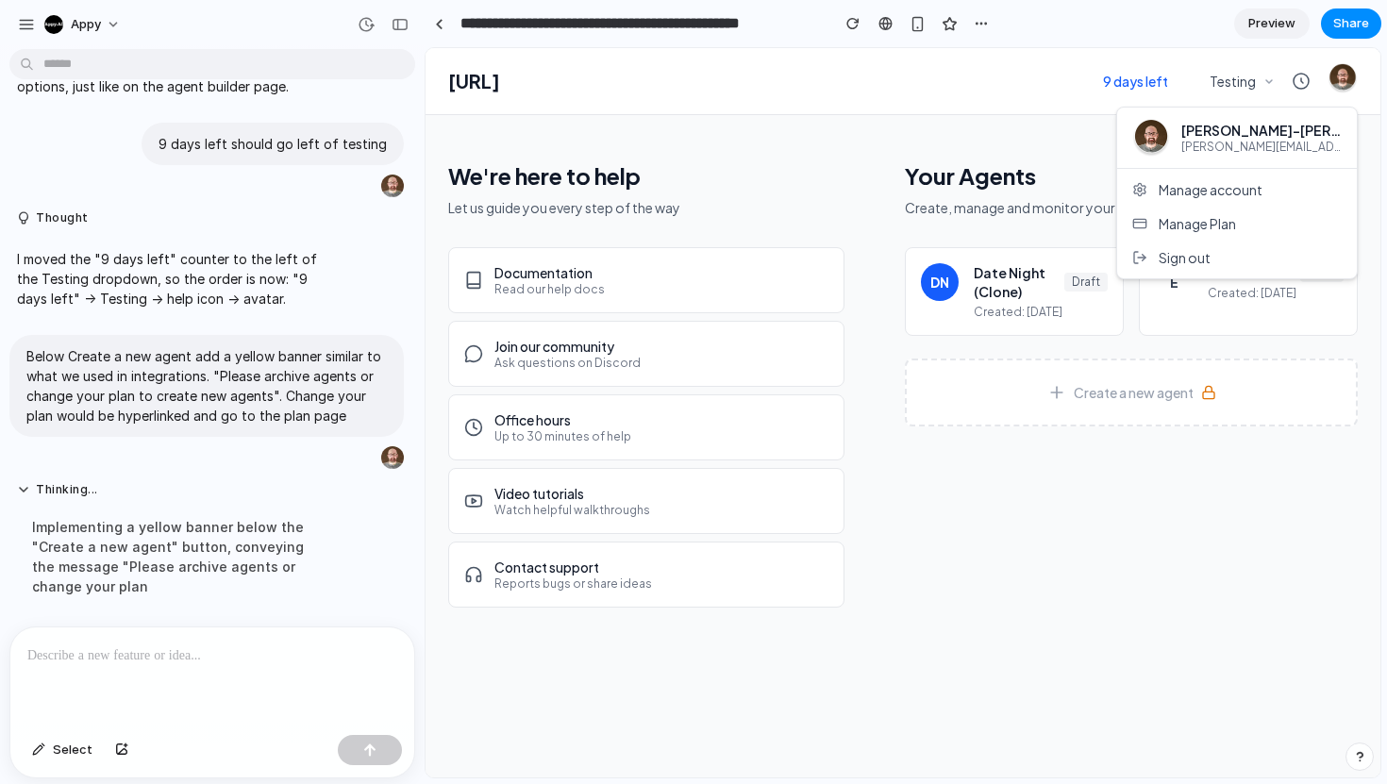
click at [911, 137] on div at bounding box center [903, 413] width 955 height 730
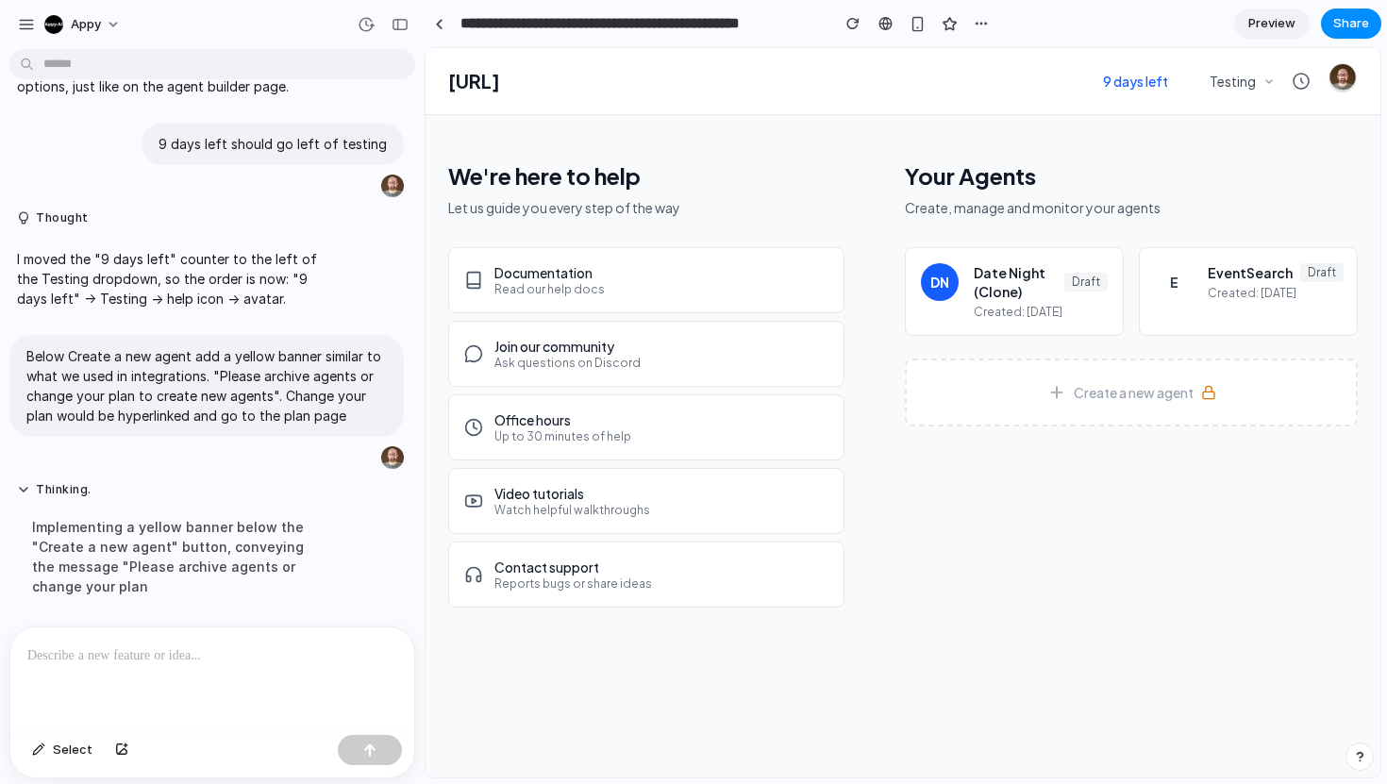
click at [1336, 91] on img at bounding box center [1343, 78] width 30 height 30
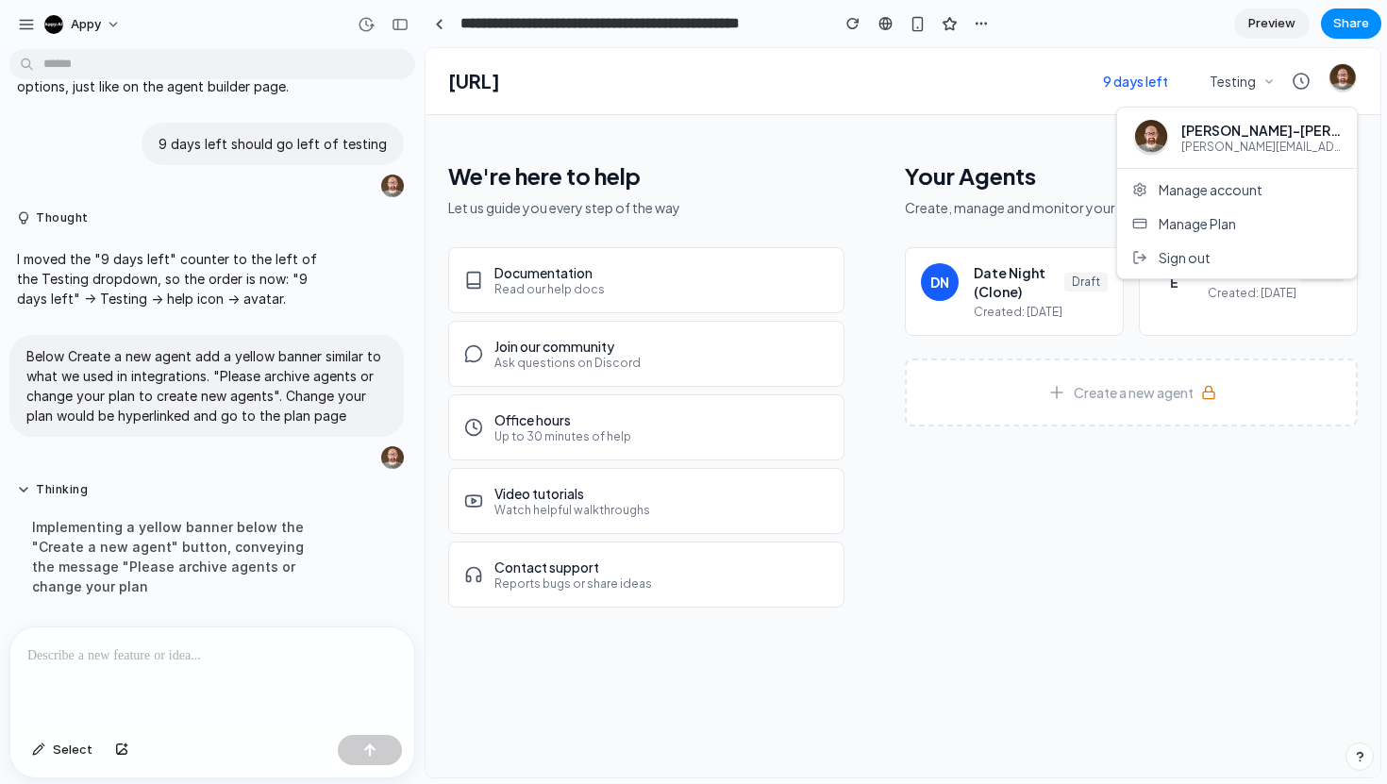
click at [998, 124] on div at bounding box center [903, 413] width 955 height 730
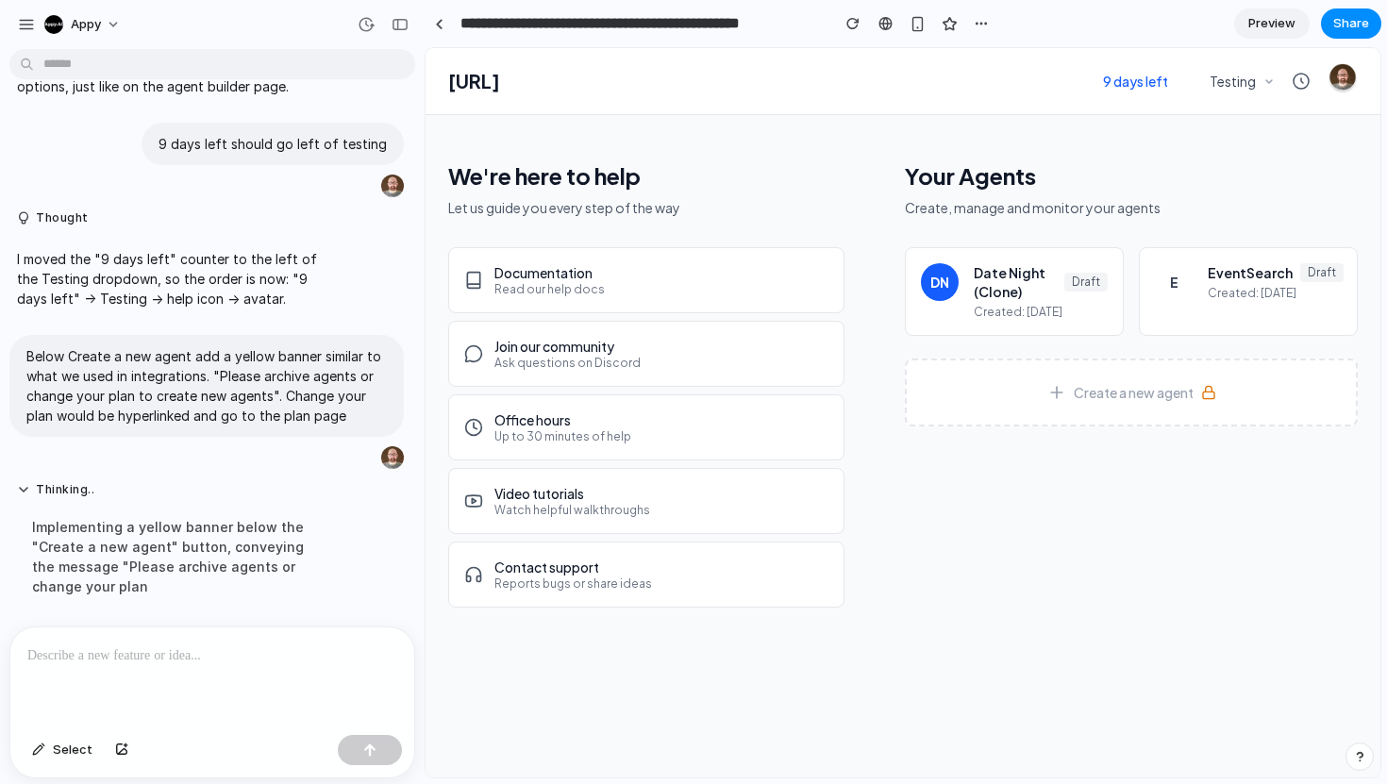
click at [1264, 80] on icon at bounding box center [1269, 81] width 11 height 11
click at [214, 680] on div at bounding box center [212, 678] width 404 height 100
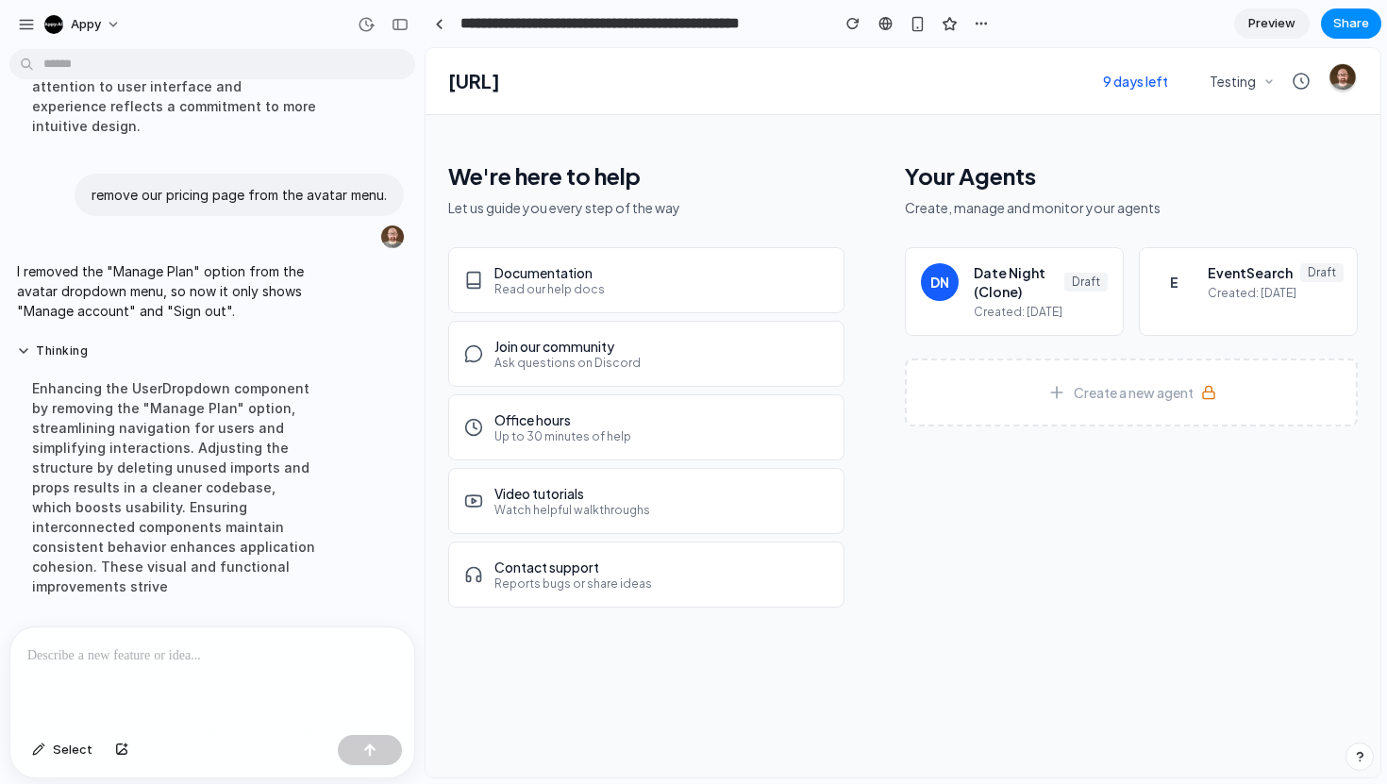
scroll to position [4974, 0]
click at [1344, 88] on img at bounding box center [1343, 78] width 30 height 30
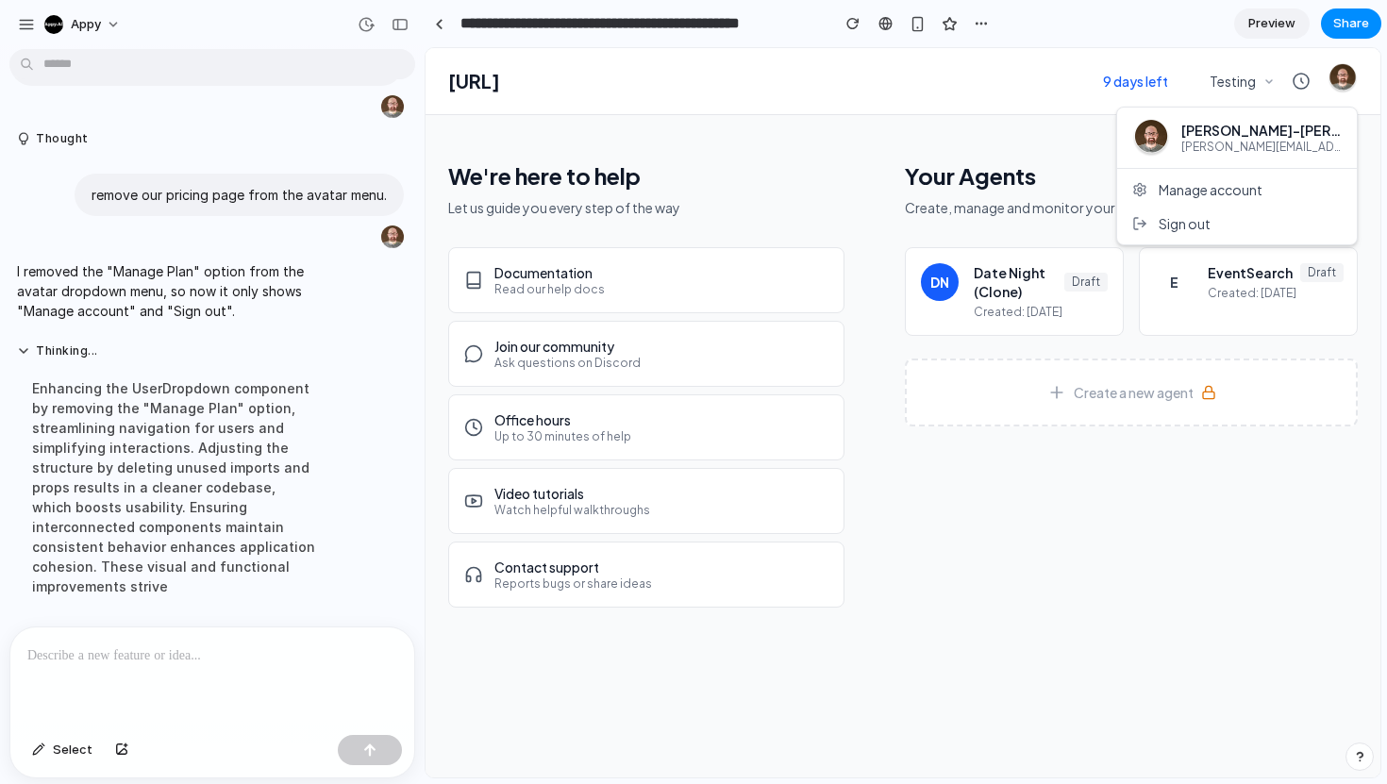
click at [1343, 81] on div at bounding box center [903, 413] width 955 height 730
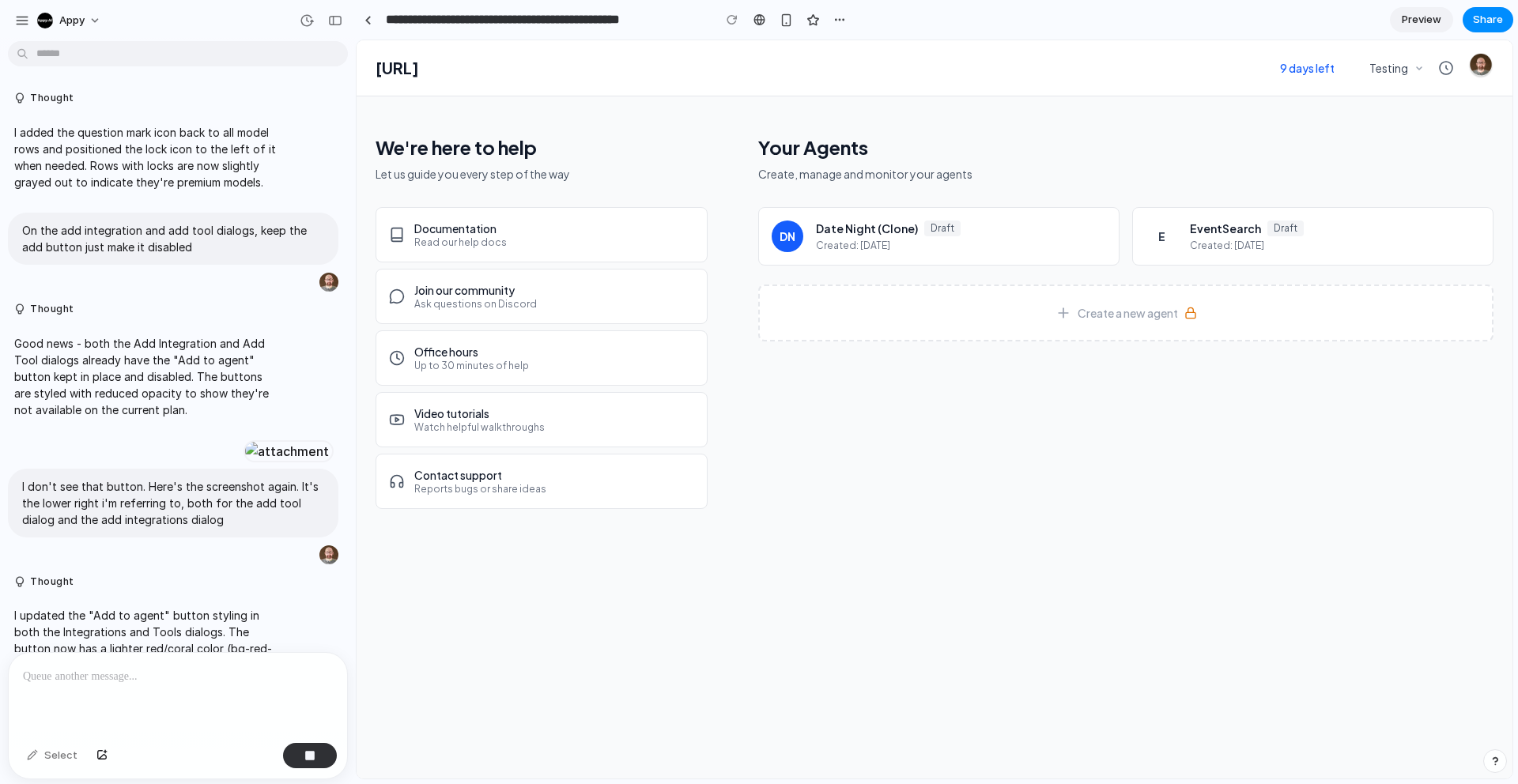
scroll to position [4039, 0]
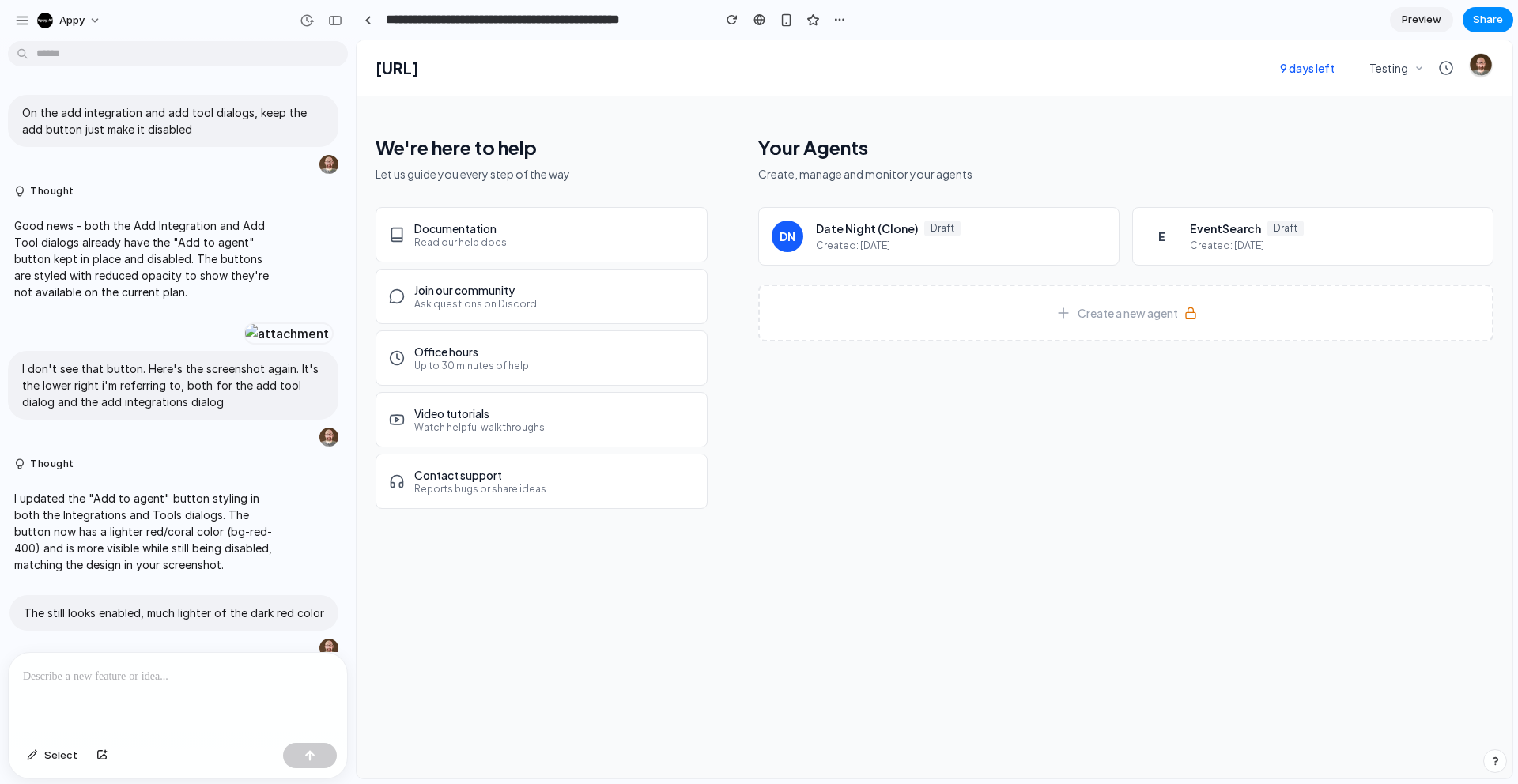
scroll to position [4039, 0]
